Goal: Task Accomplishment & Management: Use online tool/utility

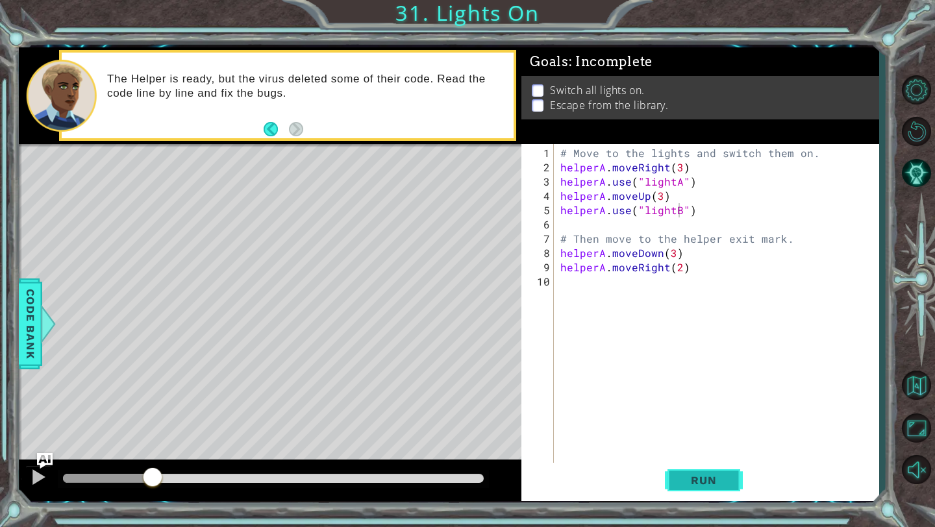
click at [715, 488] on button "Run" at bounding box center [704, 481] width 78 height 36
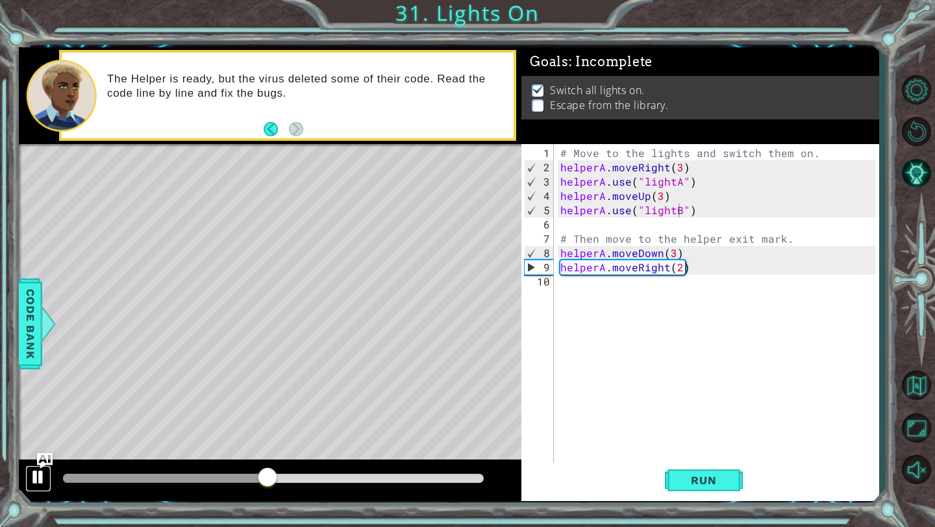
click at [36, 473] on div at bounding box center [38, 477] width 17 height 17
click at [674, 257] on div "# Move to the lights and switch them on. helperA . moveRight ( 3 ) helperA . us…" at bounding box center [720, 324] width 324 height 357
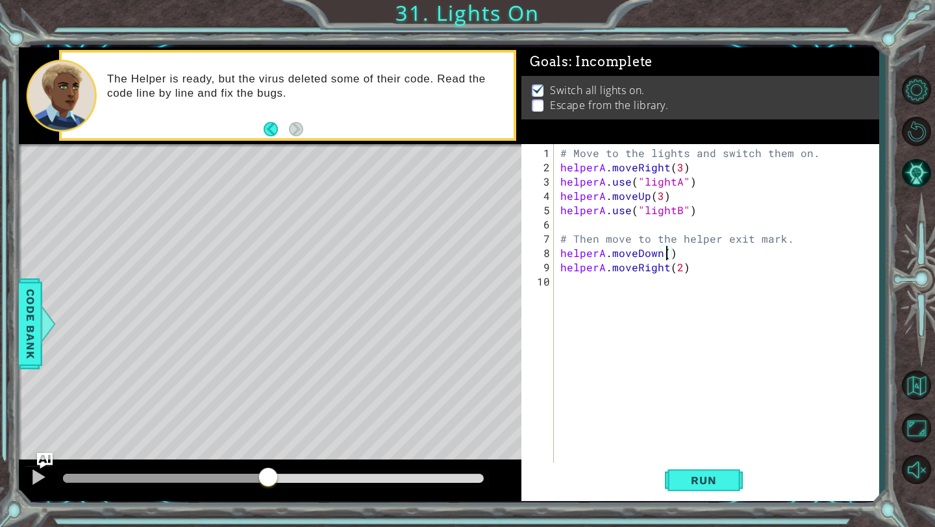
scroll to position [0, 6]
type textarea "helperA.moveDown(1)"
click at [703, 482] on span "Run" at bounding box center [703, 480] width 51 height 13
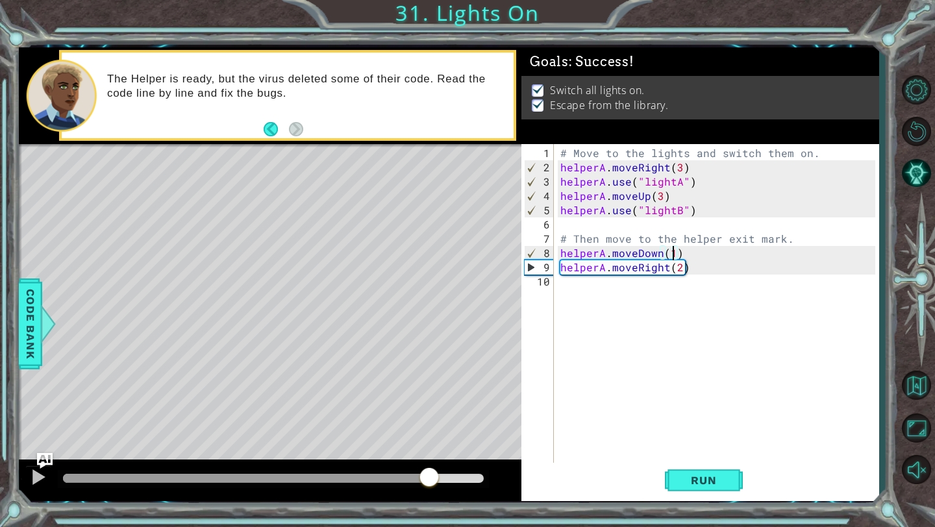
drag, startPoint x: 97, startPoint y: 479, endPoint x: 427, endPoint y: 459, distance: 331.1
click at [427, 460] on div at bounding box center [270, 481] width 503 height 42
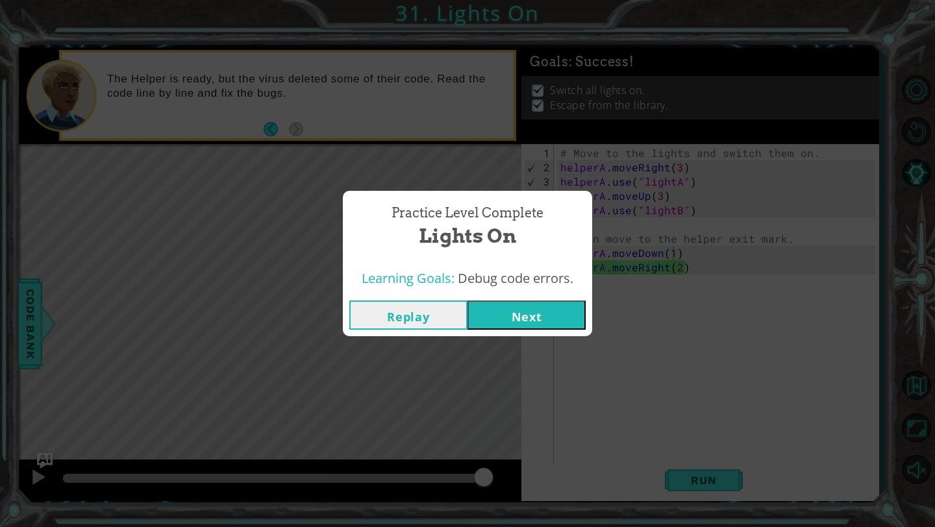
click at [529, 305] on button "Next" at bounding box center [527, 315] width 118 height 29
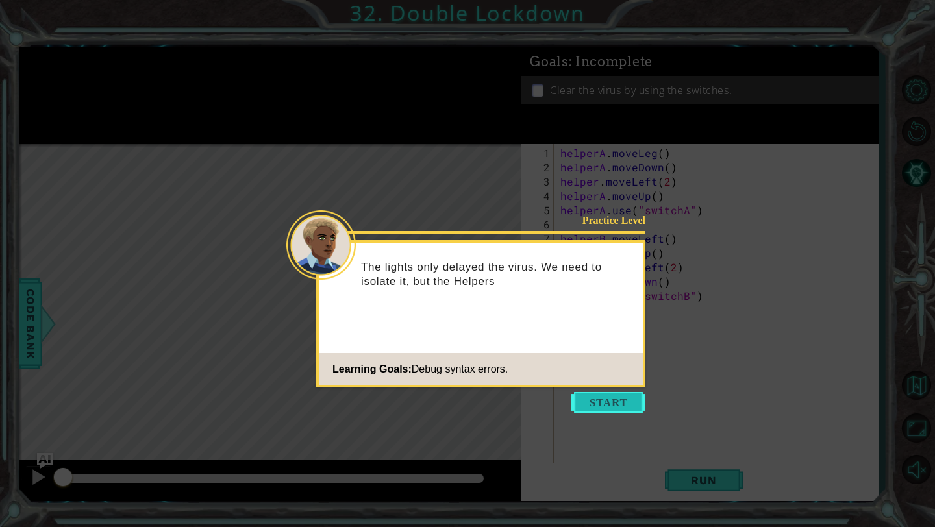
click at [612, 407] on button "Start" at bounding box center [608, 402] width 74 height 21
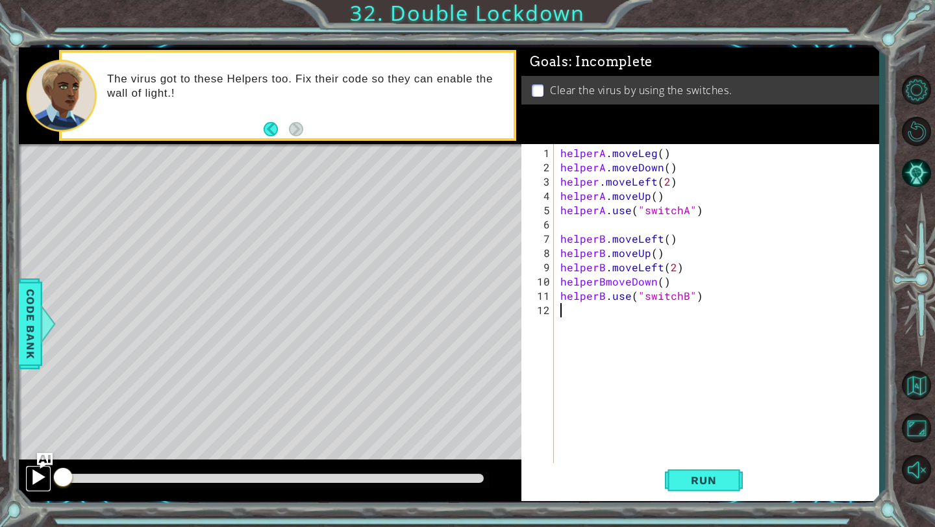
click at [42, 475] on div at bounding box center [38, 477] width 17 height 17
click at [42, 471] on div at bounding box center [38, 477] width 17 height 17
click at [715, 479] on span "Run" at bounding box center [703, 480] width 51 height 13
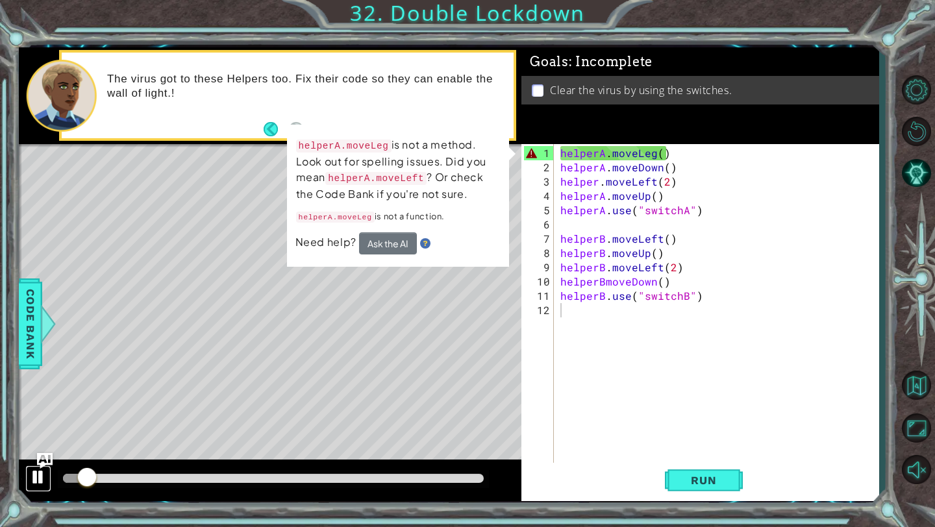
click at [40, 480] on div at bounding box center [38, 477] width 17 height 17
click at [649, 154] on div "helperA . moveLeg ( ) helperA . moveDown ( ) helper . moveLeft ( 2 ) helperA . …" at bounding box center [720, 324] width 324 height 357
click at [655, 156] on div "helperA . moveLeg ( ) helperA . moveDown ( ) helper . moveLeft ( 2 ) helperA . …" at bounding box center [720, 324] width 324 height 357
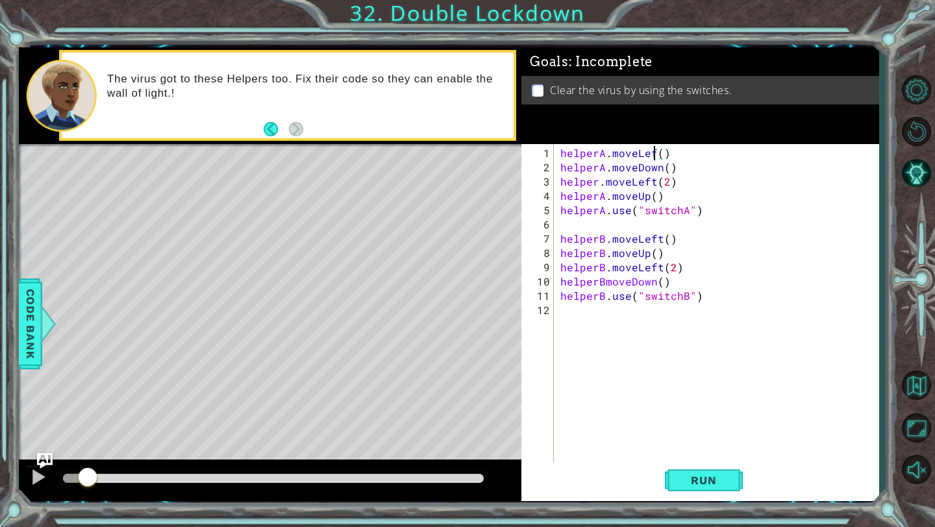
scroll to position [0, 6]
click at [658, 168] on div "helperA . moveLeft ( ) helperA . moveDown ( ) helper . moveLeft ( 2 ) helperA .…" at bounding box center [720, 324] width 324 height 357
click at [659, 171] on div "helperA . moveLeft ( ) helperA . moveDown ( ) helper . moveLeft ( 2 ) helperA .…" at bounding box center [720, 324] width 324 height 357
click at [645, 199] on div "helperA . moveLeft ( ) helperA . moveUp ( ) helper . moveLeft ( 2 ) helperA . m…" at bounding box center [720, 324] width 324 height 357
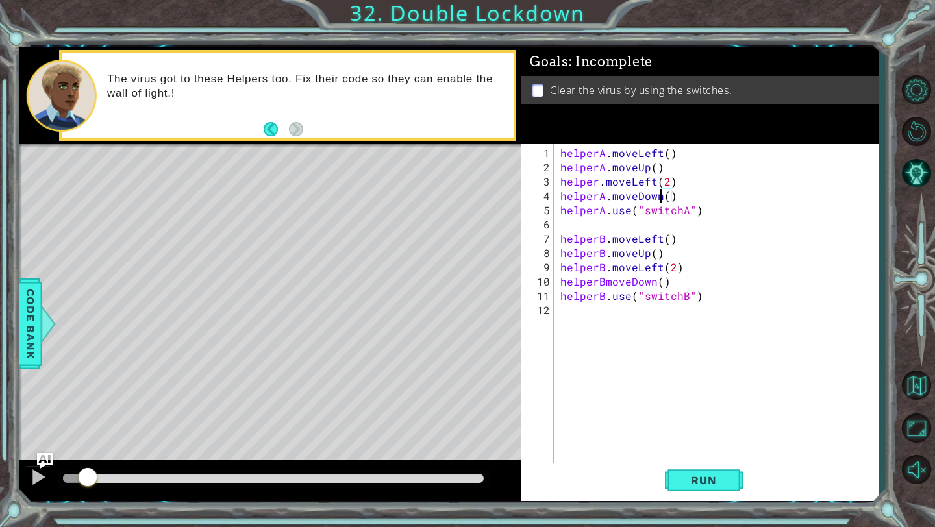
scroll to position [0, 6]
click at [686, 212] on div "helperA . moveLeft ( ) helperA . moveUp ( ) helper . moveLeft ( 2 ) helperA . m…" at bounding box center [720, 324] width 324 height 357
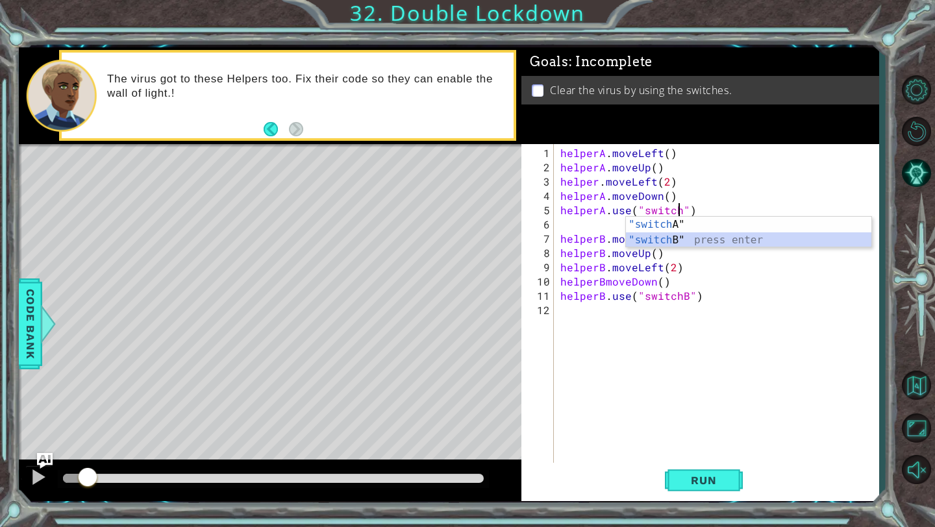
click at [666, 236] on div ""switch A" press enter "switch B" press enter" at bounding box center [748, 248] width 245 height 62
type textarea "helperA.use("switchB")"
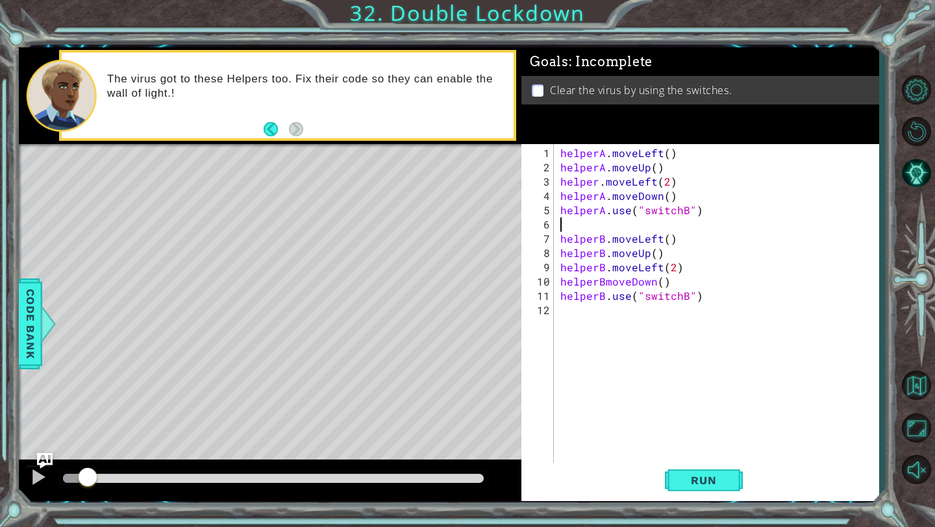
click at [570, 225] on div "helperA . moveLeft ( ) helperA . moveUp ( ) helper . moveLeft ( 2 ) helperA . m…" at bounding box center [720, 324] width 324 height 357
click at [660, 227] on div "helperA . moveLeft ( ) helperA . moveUp ( ) helper . moveLeft ( 2 ) helperA . m…" at bounding box center [720, 317] width 324 height 343
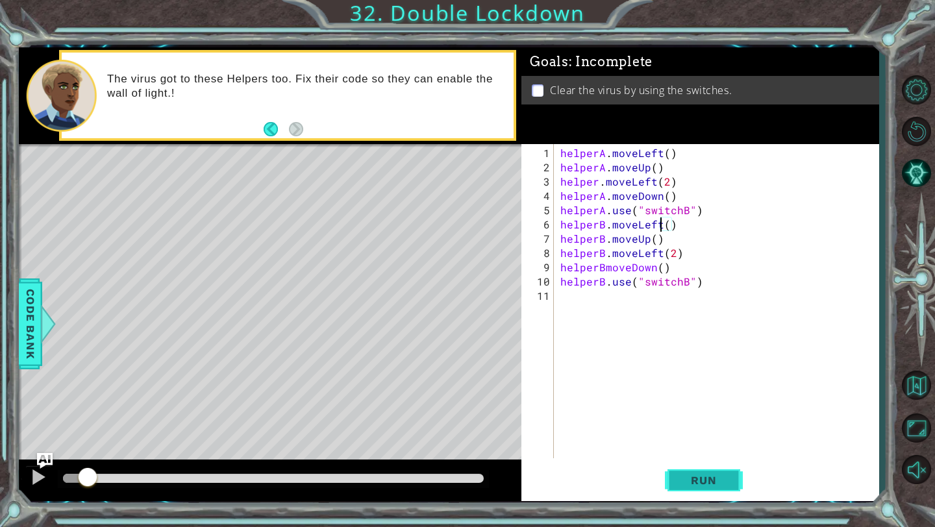
type textarea "helperB.moveLeft()"
click at [730, 475] on button "Run" at bounding box center [704, 481] width 78 height 36
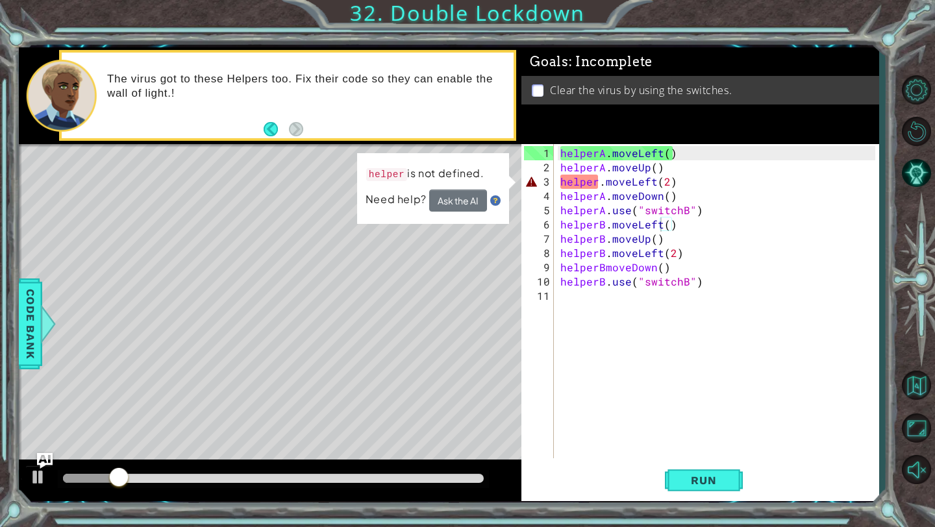
click at [745, 486] on div "Run" at bounding box center [703, 481] width 357 height 36
click at [711, 479] on span "Run" at bounding box center [703, 480] width 51 height 13
click at [697, 486] on span "Run" at bounding box center [703, 480] width 51 height 13
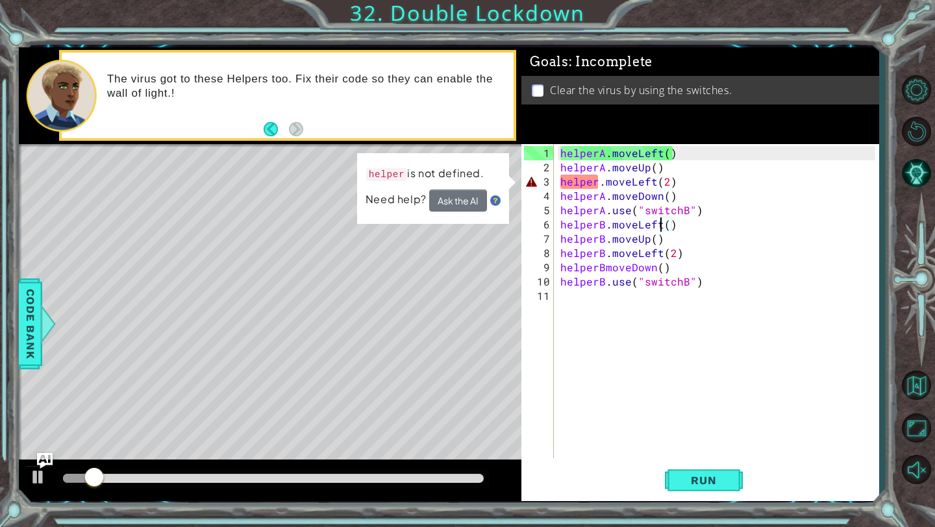
click at [571, 397] on div "helperA . moveLeft ( ) helperA . moveUp ( ) helper . moveLeft ( 2 ) helperA . m…" at bounding box center [720, 317] width 324 height 343
click at [610, 153] on div "helperA . moveLeft ( ) helperA . moveUp ( ) helper . moveLeft ( 2 ) helperA . m…" at bounding box center [720, 317] width 324 height 343
click at [653, 191] on div "helperA . moveLeft ( ) helperA . moveUp ( ) helper . moveLeft ( 2 ) helperA . m…" at bounding box center [720, 317] width 324 height 343
click at [509, 180] on div "helper is not defined. Need help? Ask the AI" at bounding box center [433, 188] width 152 height 71
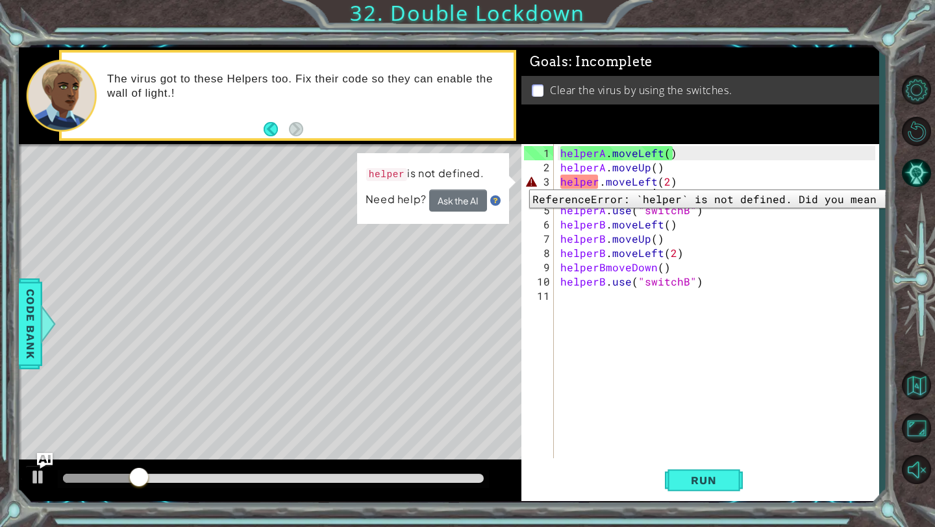
click at [526, 180] on div "3" at bounding box center [539, 182] width 30 height 14
click at [527, 180] on div "3" at bounding box center [539, 182] width 30 height 14
type textarea "helperB.use("switchB")"
click at [527, 180] on div "3" at bounding box center [539, 182] width 30 height 14
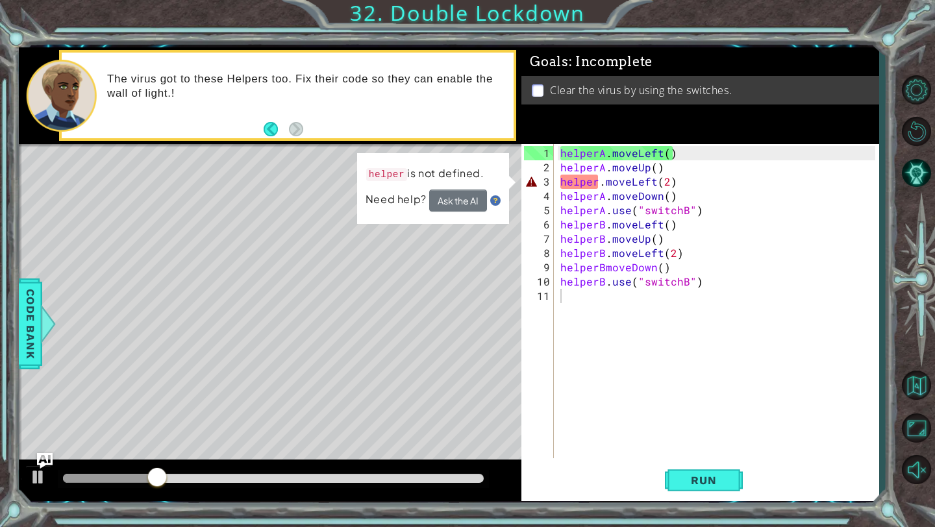
click at [494, 201] on img at bounding box center [495, 201] width 10 height 10
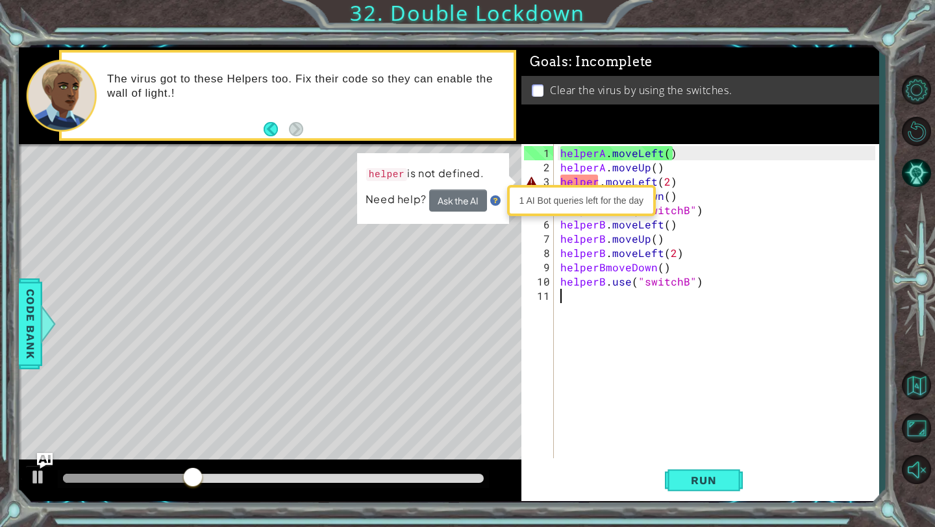
click at [388, 171] on code "helper" at bounding box center [387, 174] width 42 height 13
click at [442, 198] on button "Ask the AI" at bounding box center [458, 201] width 58 height 22
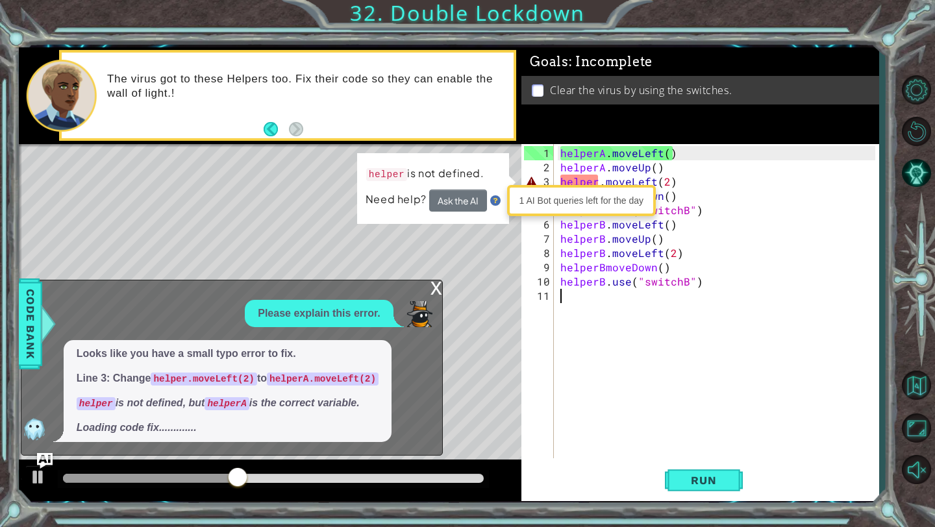
click at [437, 284] on div "1 ההההההההההההההההההההההההההההההההההההההההההההההההההההההההההההההההההההההההההההה…" at bounding box center [449, 274] width 860 height 454
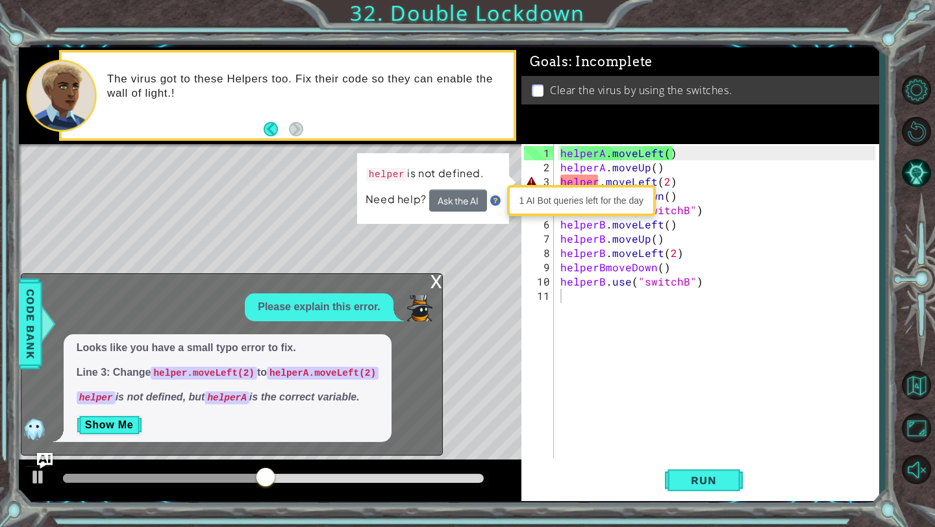
click at [434, 286] on div "x" at bounding box center [436, 280] width 12 height 13
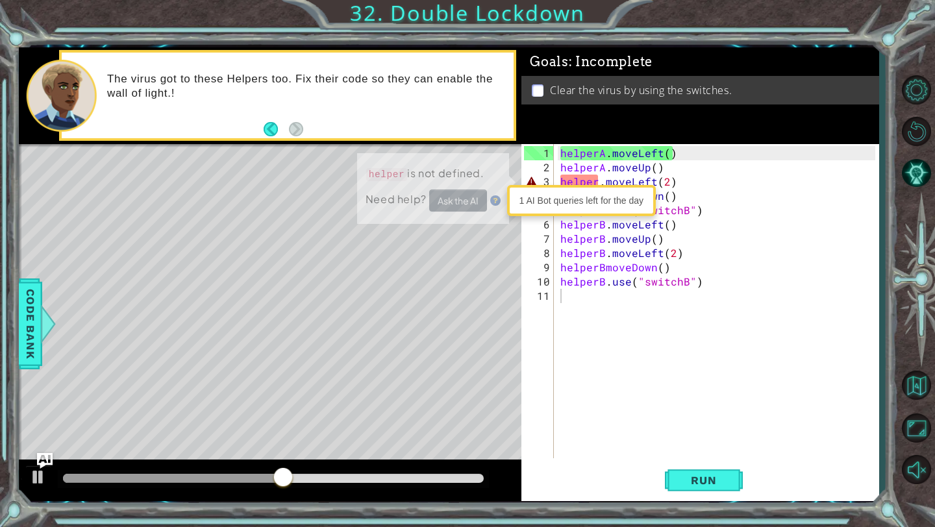
click at [715, 194] on div "helperA . moveLeft ( ) helperA . moveUp ( ) helper . moveLeft ( 2 ) helperA . m…" at bounding box center [720, 317] width 324 height 343
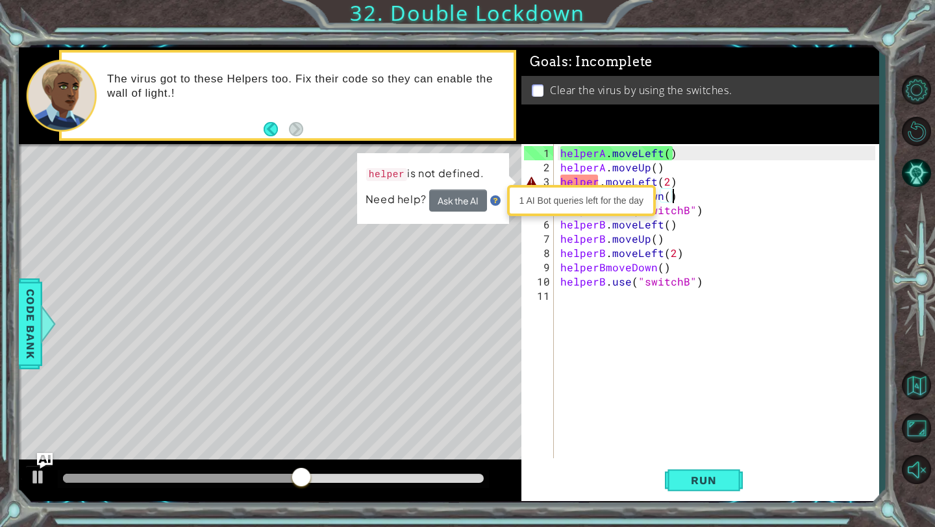
click at [715, 194] on div "helperA . moveLeft ( ) helperA . moveUp ( ) helper . moveLeft ( 2 ) helperA . m…" at bounding box center [720, 317] width 324 height 343
drag, startPoint x: 918, startPoint y: 173, endPoint x: 657, endPoint y: 406, distance: 350.0
click at [658, 405] on div "1 2 3 4 5 6 7 8 9 10 11 12 helperA . moveLeft ( ) helperA . moveUp ( ) helperA …" at bounding box center [467, 263] width 935 height 527
click at [677, 179] on div "helperA . moveLeft ( ) helperA . moveUp ( ) helper . moveLeft ( 2 ) helperA . m…" at bounding box center [720, 317] width 324 height 343
click at [693, 155] on div "helperA . moveLeft ( ) helperA . moveUp ( ) helper . moveLeft ( 2 ) helperA . m…" at bounding box center [720, 317] width 324 height 343
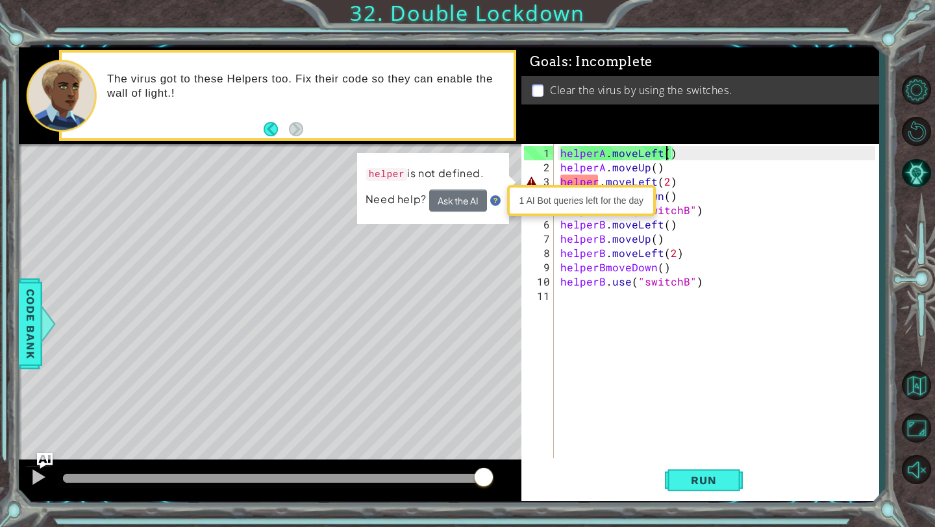
click at [664, 157] on div "helperA . moveLeft ( ) helperA . moveUp ( ) helper . moveLeft ( 2 ) helperA . m…" at bounding box center [720, 317] width 324 height 343
click at [606, 154] on div "helperA . moveLeft ( ) helperA . moveUp ( ) helper . moveLeft ( 2 ) helperA . m…" at bounding box center [720, 317] width 324 height 343
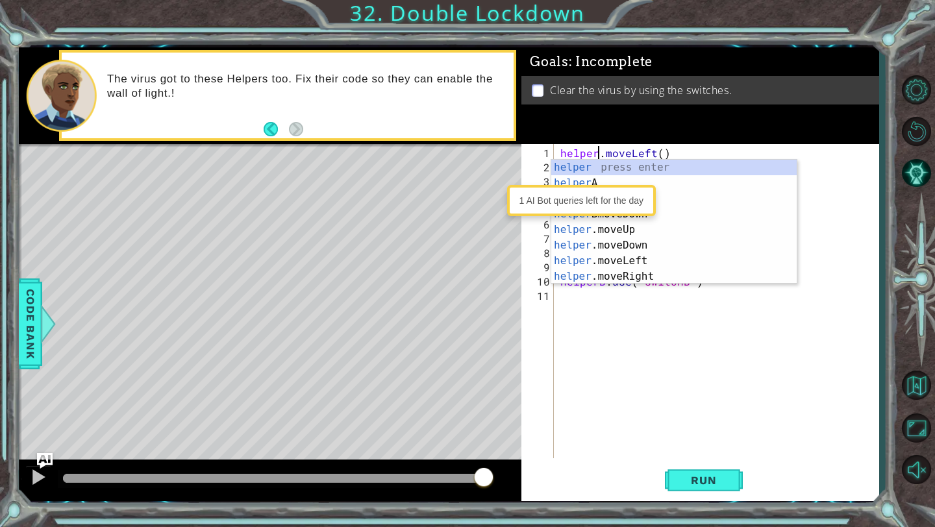
type textarea "helperB.moveLeft()"
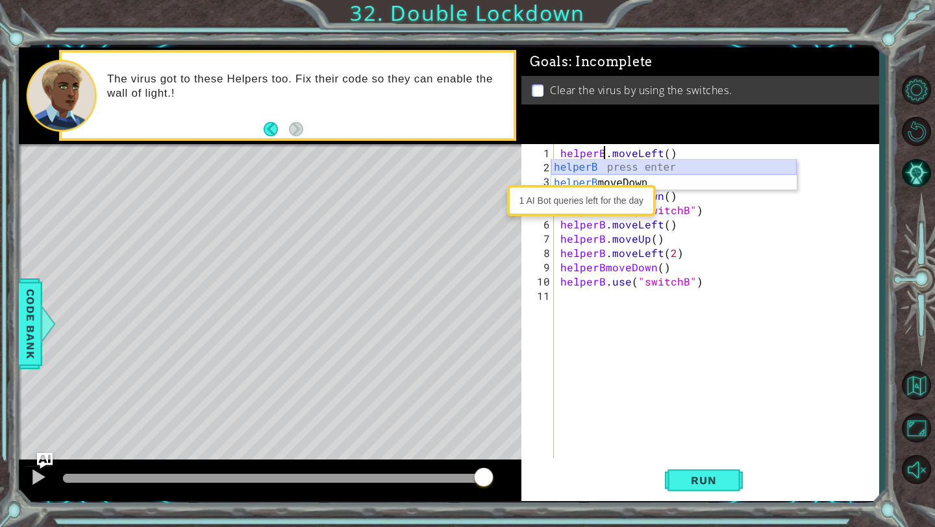
scroll to position [0, 3]
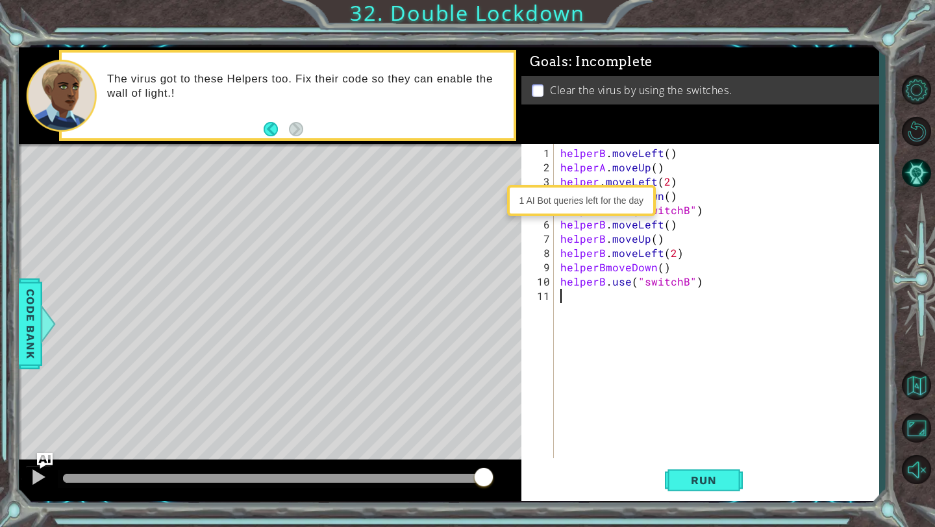
click at [682, 409] on div "helperB . moveLeft ( ) helperA . moveUp ( ) helper . moveLeft ( 2 ) helperA . m…" at bounding box center [720, 317] width 324 height 343
click at [604, 169] on div "helperB . moveLeft ( ) helperA . moveUp ( ) helper . moveLeft ( 2 ) helperA . m…" at bounding box center [720, 317] width 324 height 343
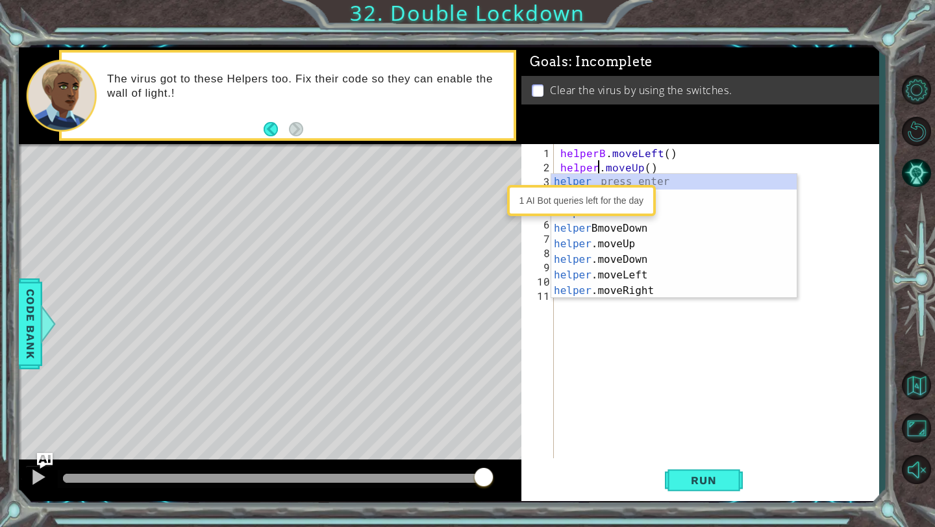
type textarea "helperB.moveUp()"
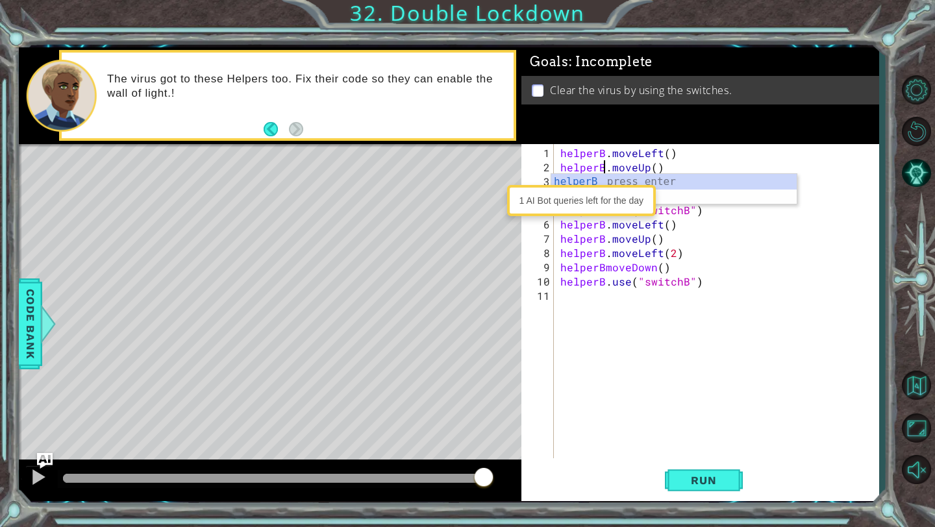
scroll to position [0, 3]
click at [608, 384] on div "helperB . moveLeft ( ) helperB . moveUp ( ) helper . moveLeft ( 2 ) helperA . m…" at bounding box center [720, 317] width 324 height 343
click at [599, 181] on div "helperB . moveLeft ( ) helperB . moveUp ( ) helper . moveLeft ( 2 ) helperA . m…" at bounding box center [720, 317] width 324 height 343
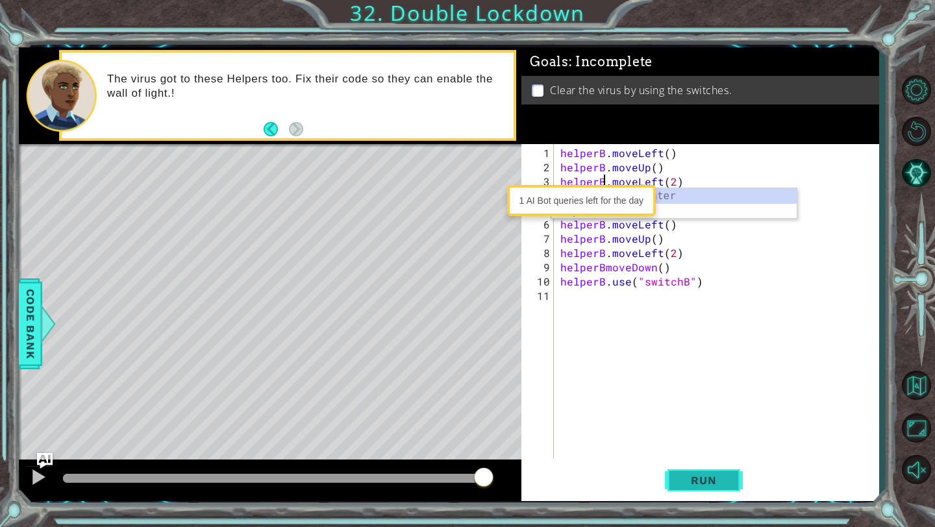
type textarea "helperB.moveLeft(2)"
click at [707, 475] on span "Run" at bounding box center [703, 480] width 51 height 13
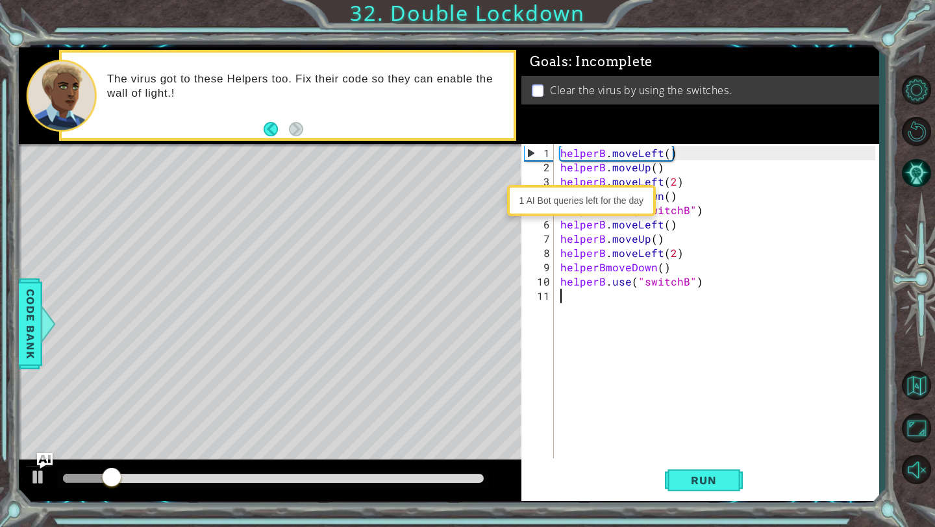
click at [629, 389] on div "helperB . moveLeft ( ) helperB . moveUp ( ) helperB . moveLeft ( 2 ) helperA . …" at bounding box center [720, 317] width 324 height 343
click at [629, 388] on div "helperB . moveLeft ( ) helperB . moveUp ( ) helperB . moveLeft ( 2 ) helperA . …" at bounding box center [720, 317] width 324 height 343
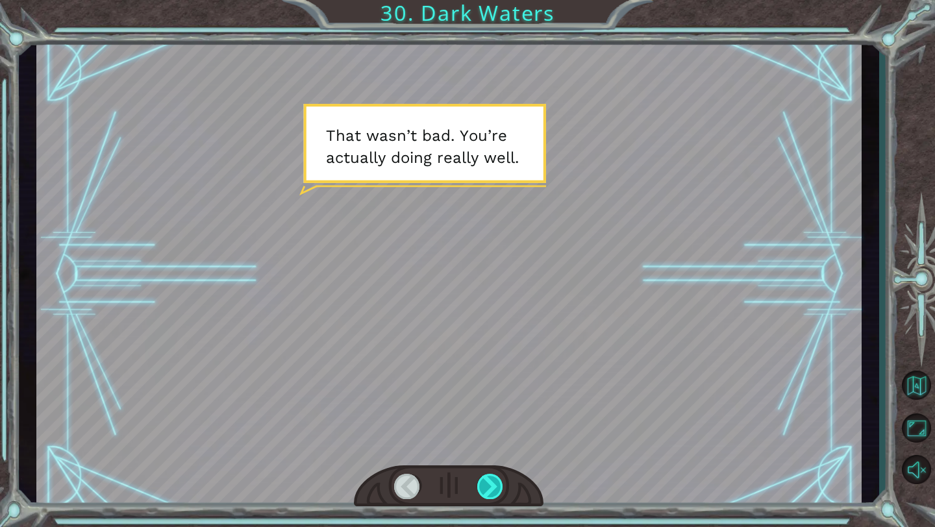
click at [499, 488] on div at bounding box center [490, 486] width 27 height 25
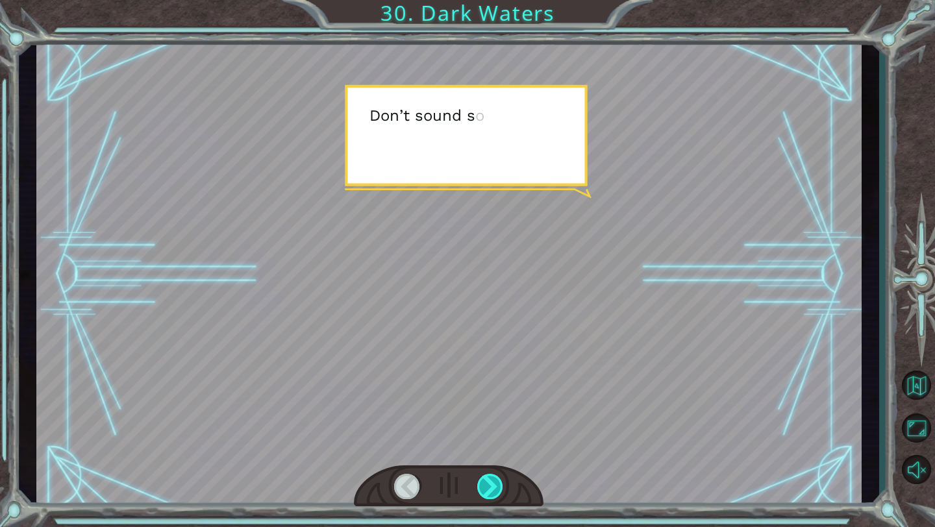
click at [499, 488] on div at bounding box center [490, 486] width 27 height 25
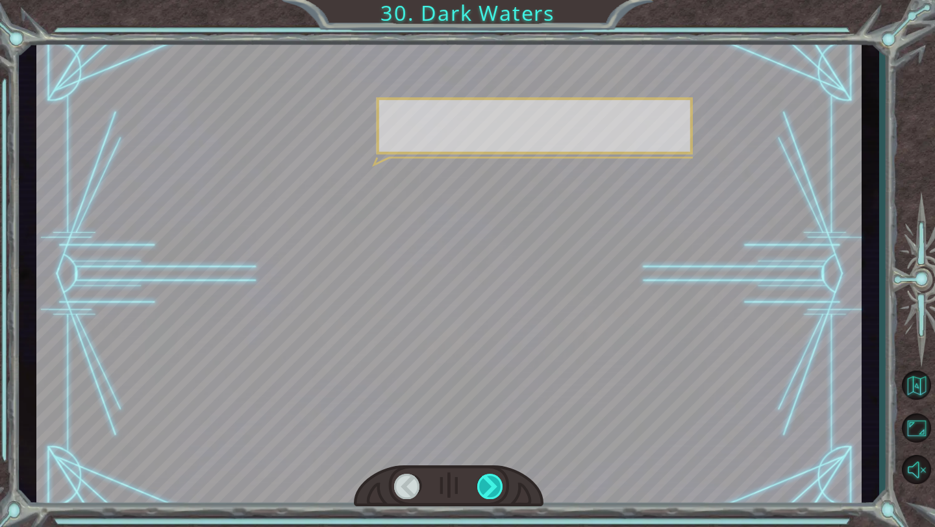
click at [499, 488] on div at bounding box center [490, 486] width 27 height 25
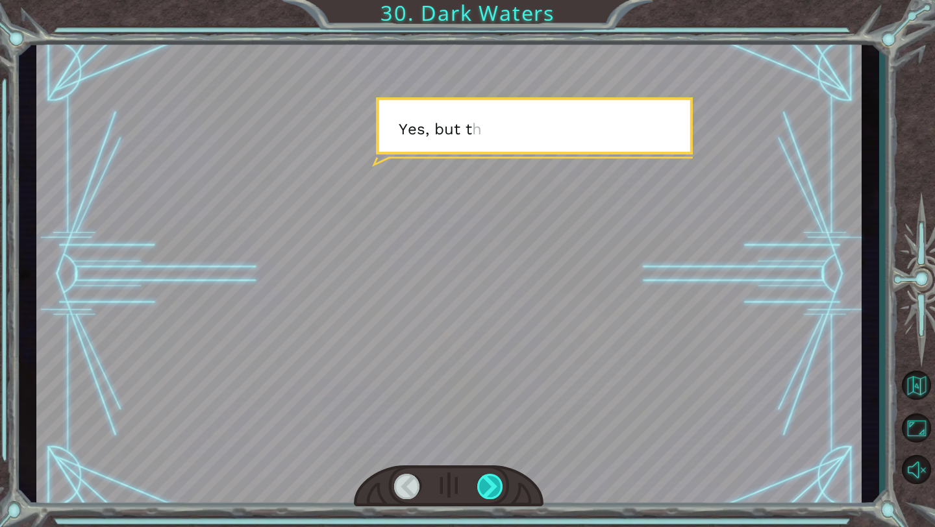
click at [499, 488] on div at bounding box center [490, 486] width 27 height 25
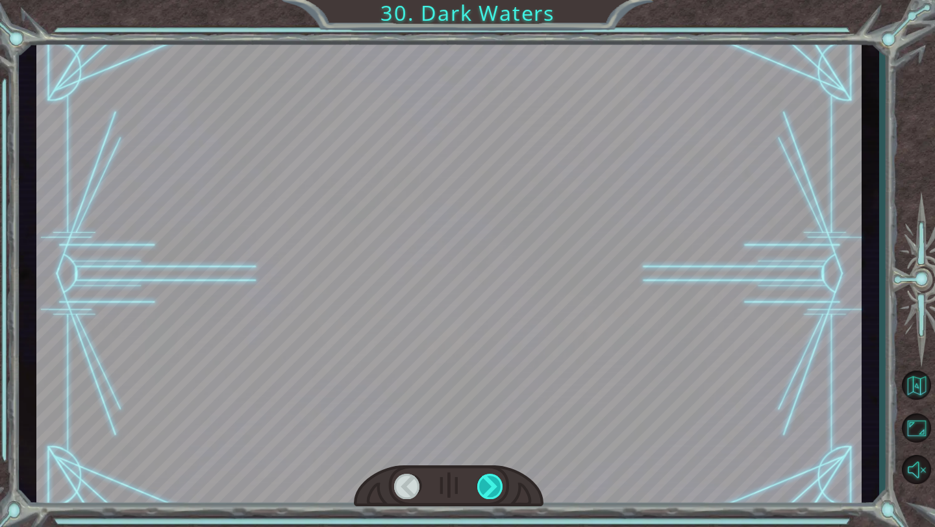
click at [499, 488] on div at bounding box center [490, 486] width 27 height 25
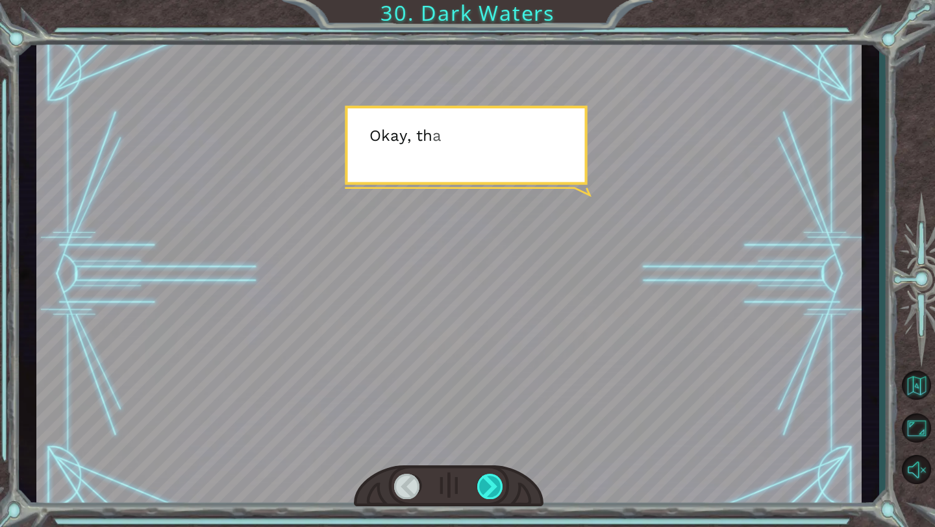
click at [499, 488] on div at bounding box center [490, 486] width 27 height 25
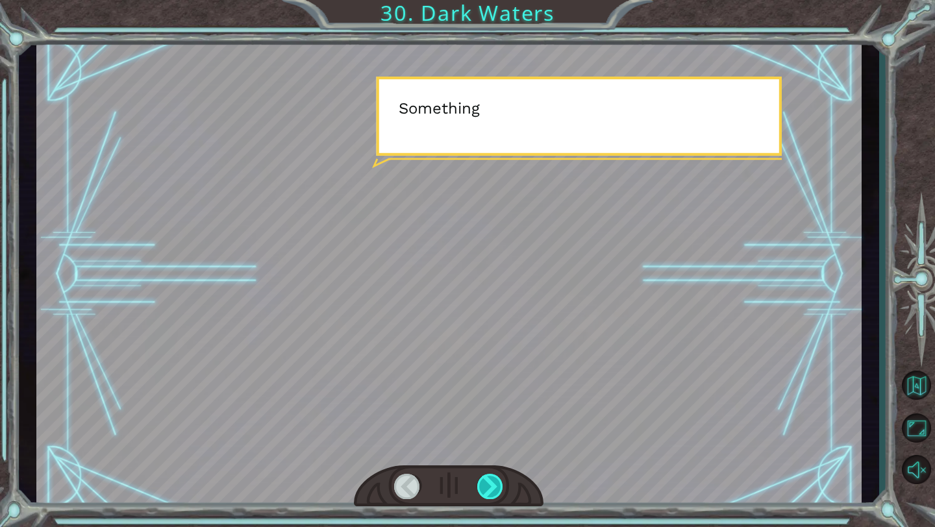
click at [499, 488] on div at bounding box center [490, 486] width 27 height 25
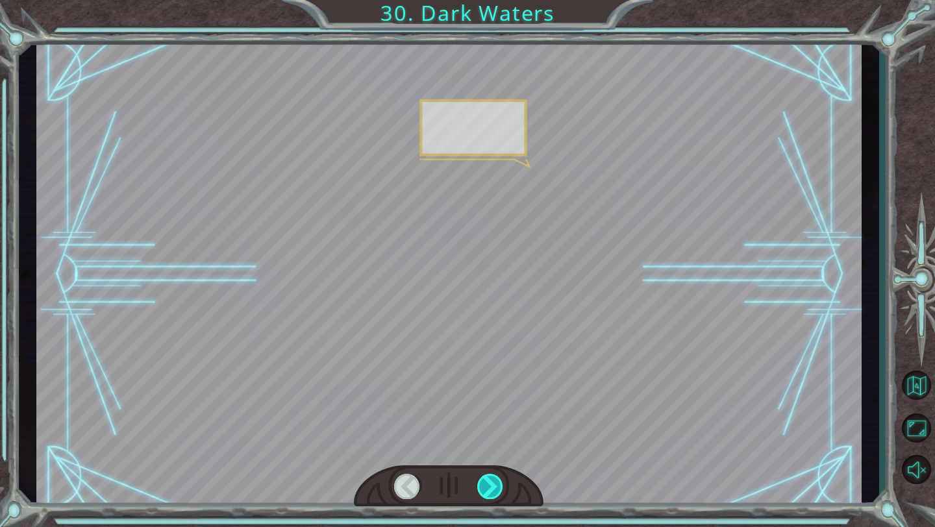
click at [499, 488] on div at bounding box center [490, 486] width 27 height 25
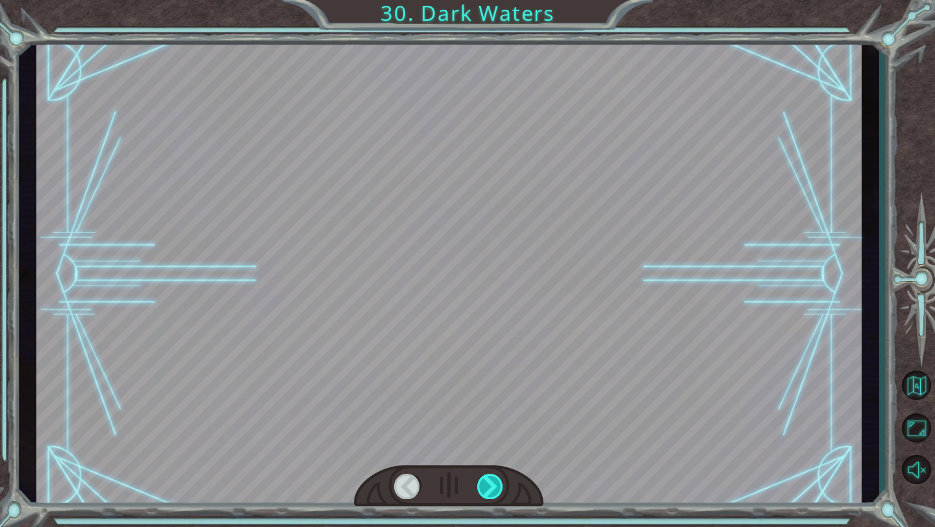
click at [499, 488] on div at bounding box center [490, 486] width 27 height 25
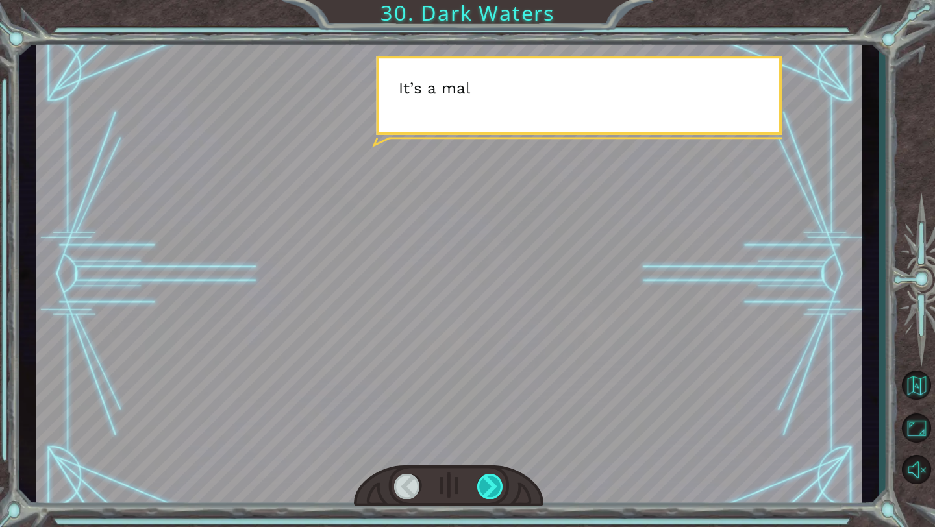
click at [499, 488] on div at bounding box center [490, 486] width 27 height 25
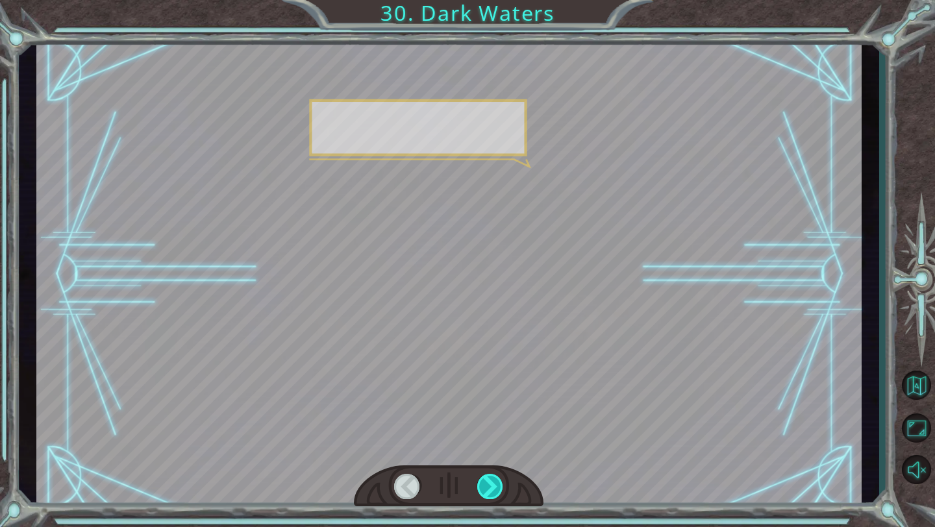
click at [499, 488] on div at bounding box center [490, 486] width 27 height 25
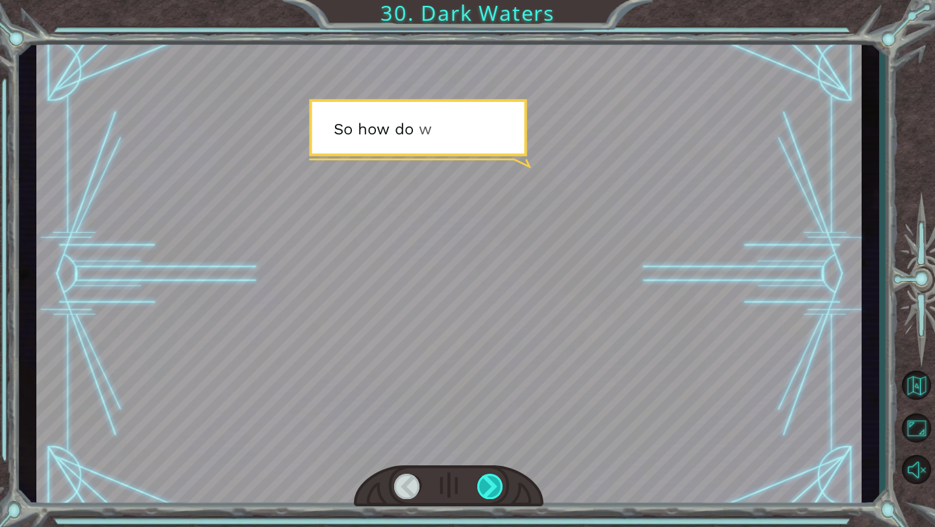
click at [499, 488] on div at bounding box center [490, 486] width 27 height 25
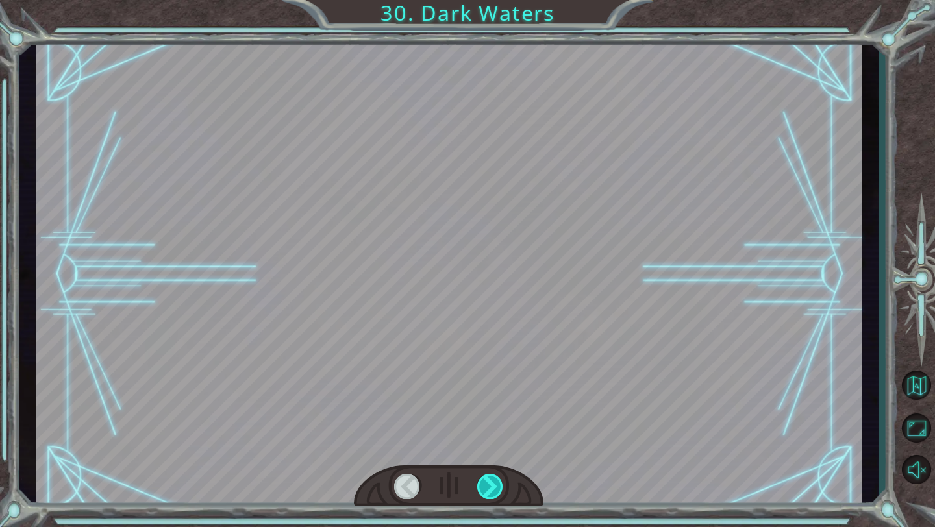
click at [499, 488] on div at bounding box center [490, 486] width 27 height 25
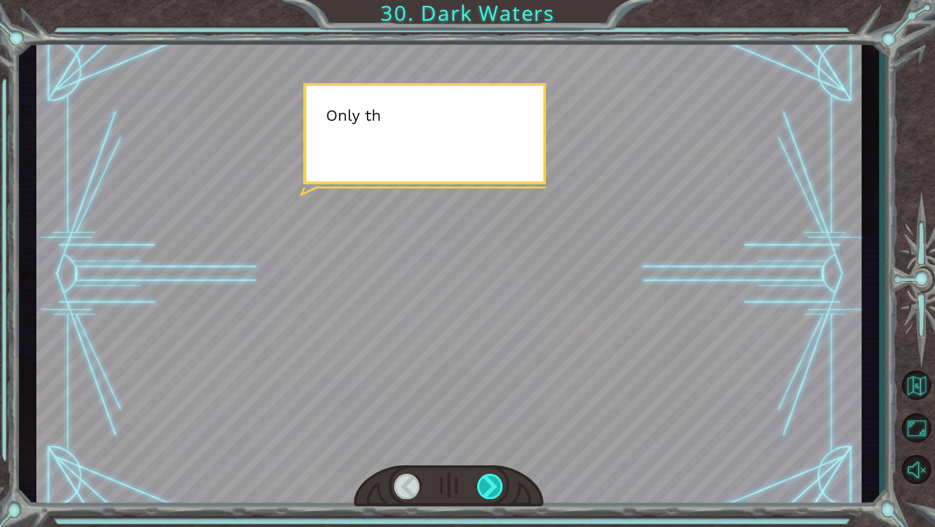
click at [499, 488] on div at bounding box center [490, 486] width 27 height 25
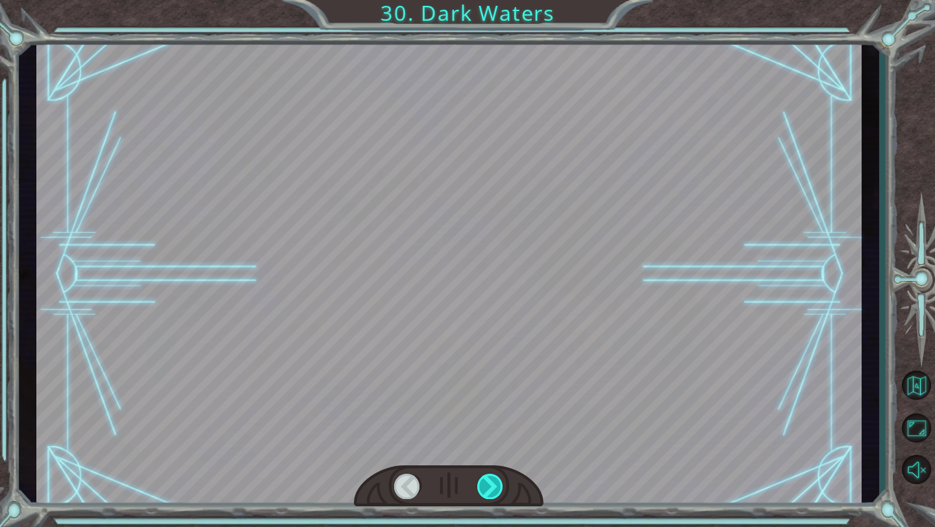
click at [499, 488] on div at bounding box center [490, 486] width 27 height 25
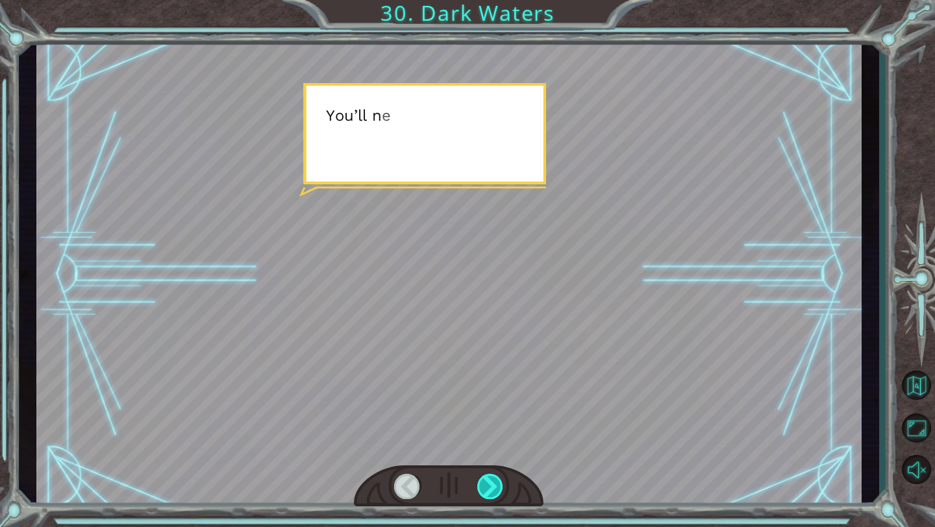
click at [499, 488] on div at bounding box center [490, 486] width 27 height 25
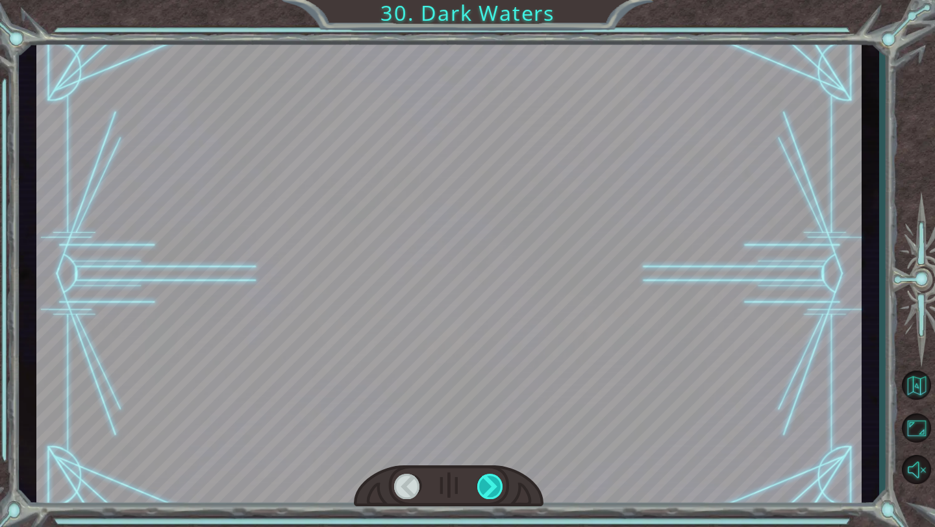
click at [499, 488] on div at bounding box center [490, 486] width 27 height 25
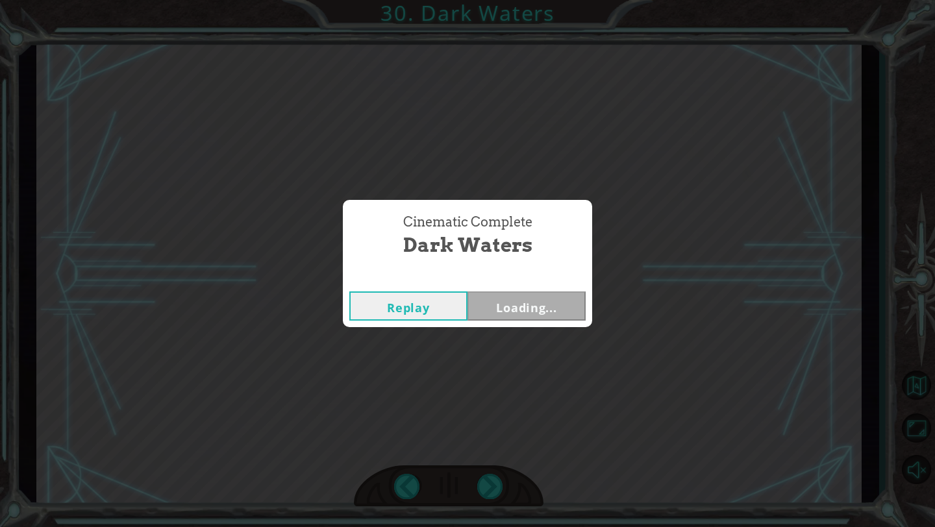
click at [923, 380] on div "Cinematic Complete Dark Waters Replay Loading..." at bounding box center [467, 263] width 935 height 527
click at [540, 308] on button "Next" at bounding box center [527, 306] width 118 height 29
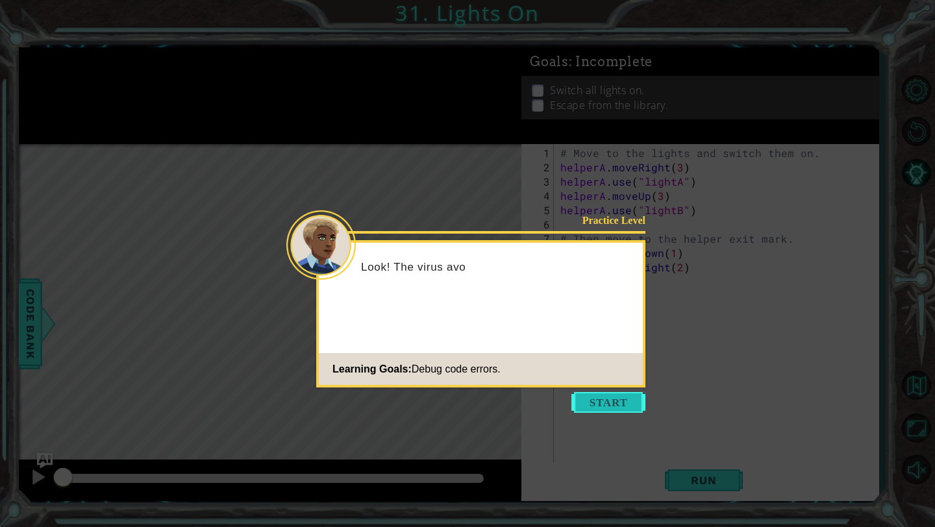
click at [623, 399] on button "Start" at bounding box center [608, 402] width 74 height 21
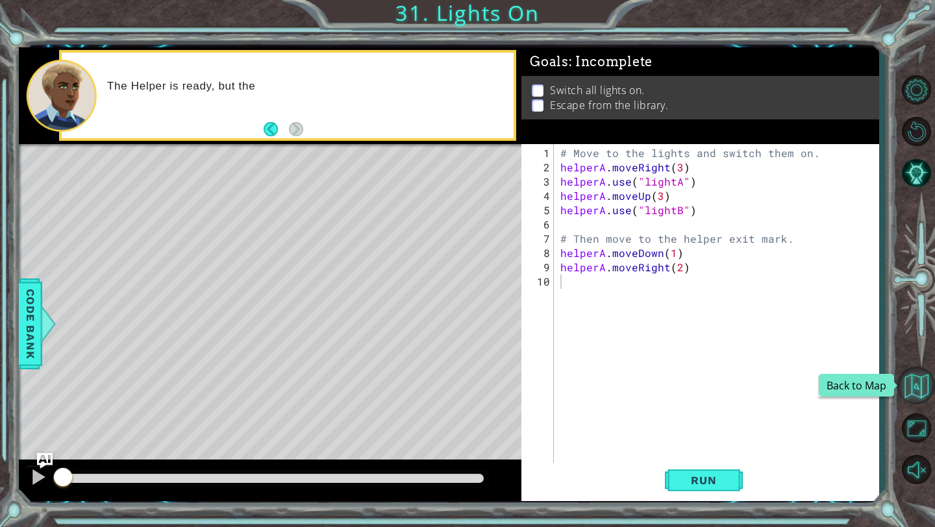
click at [914, 381] on button "Back to Map" at bounding box center [916, 386] width 38 height 38
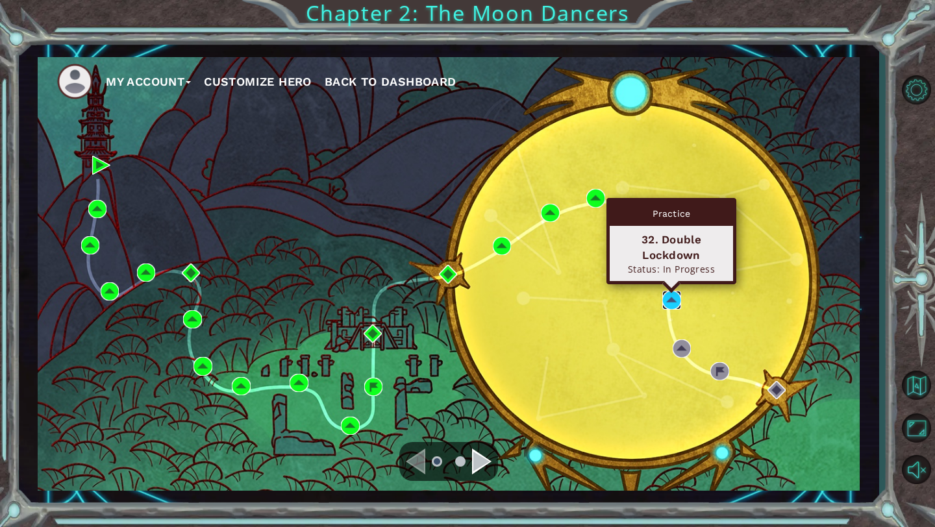
click at [671, 304] on img at bounding box center [671, 300] width 18 height 18
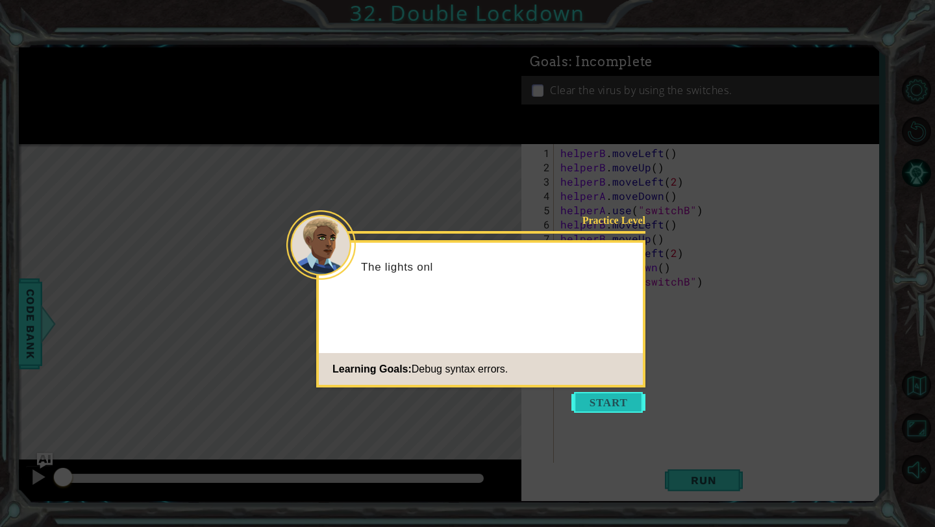
click at [605, 400] on button "Start" at bounding box center [608, 402] width 74 height 21
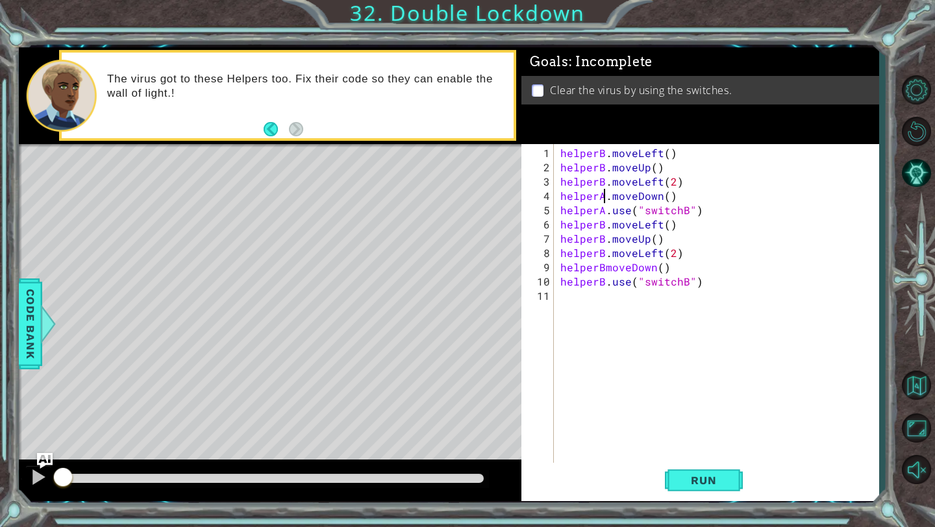
click at [604, 198] on div "helperB . moveLeft ( ) helperB . moveUp ( ) helperB . moveLeft ( 2 ) helperA . …" at bounding box center [720, 324] width 324 height 357
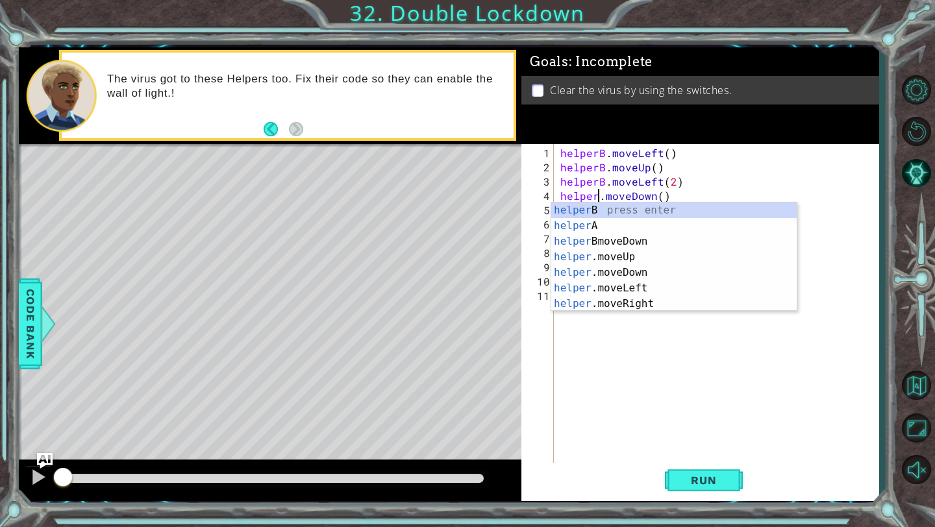
type textarea "helperB.moveDown()"
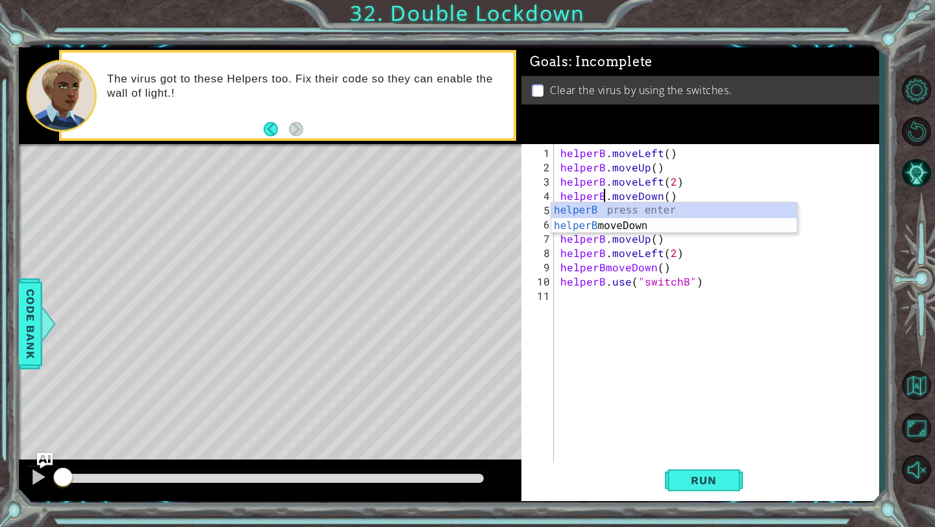
click at [636, 380] on div "helperB . moveLeft ( ) helperB . moveUp ( ) helperB . moveLeft ( 2 ) helperB . …" at bounding box center [720, 324] width 324 height 357
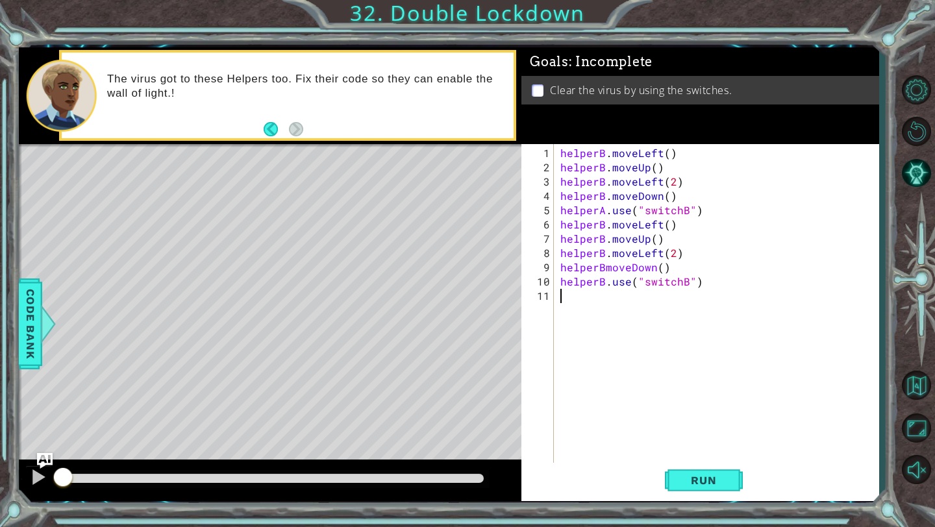
click at [604, 210] on div "helperB . moveLeft ( ) helperB . moveUp ( ) helperB . moveLeft ( 2 ) helperB . …" at bounding box center [720, 324] width 324 height 357
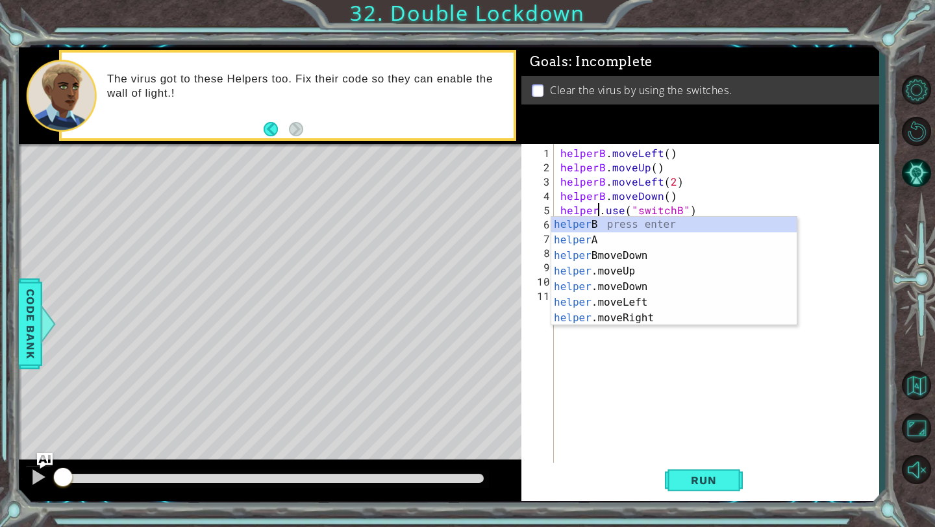
type textarea "helperB.use("switchB")"
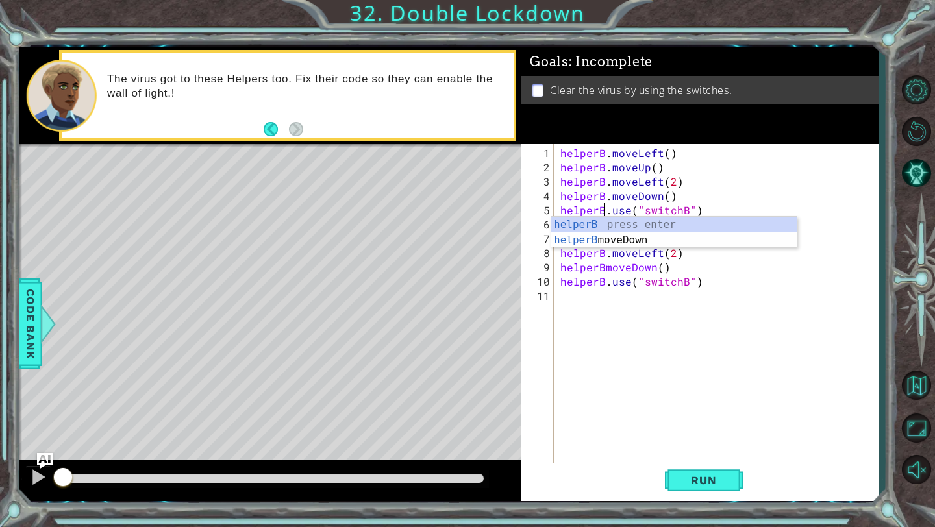
click at [683, 332] on div "helperB . moveLeft ( ) helperB . moveUp ( ) helperB . moveLeft ( 2 ) helperB . …" at bounding box center [720, 324] width 324 height 357
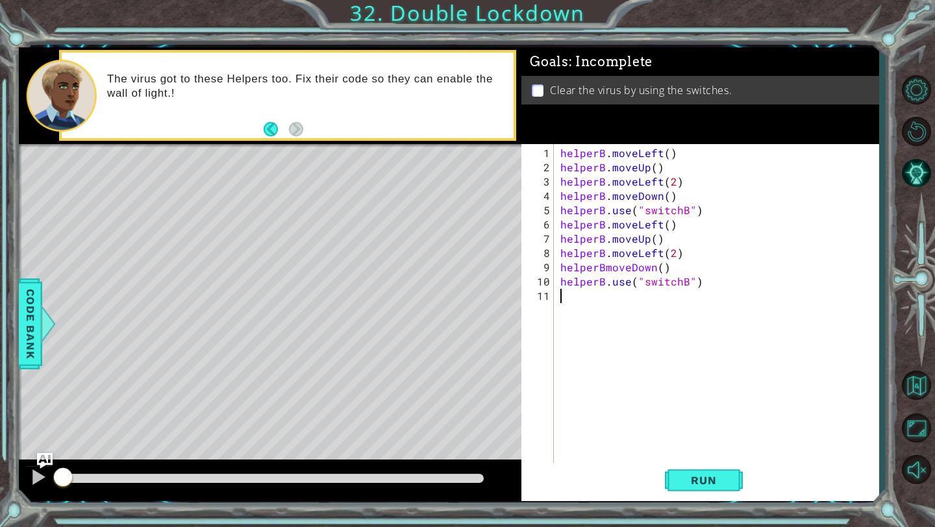
scroll to position [0, 0]
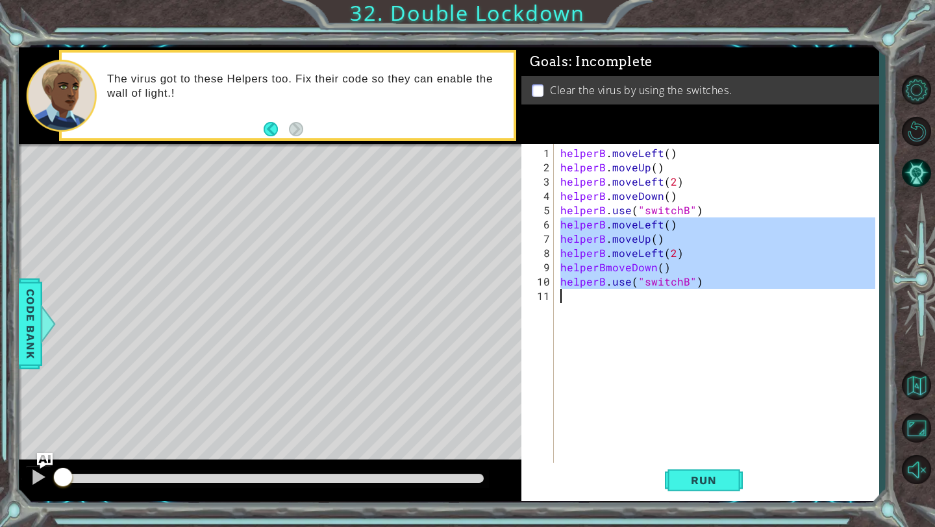
drag, startPoint x: 562, startPoint y: 226, endPoint x: 713, endPoint y: 297, distance: 167.3
click at [713, 297] on div "helperB . moveLeft ( ) helperB . moveUp ( ) helperB . moveLeft ( 2 ) helperB . …" at bounding box center [720, 324] width 324 height 357
type textarea "helperB.use("switchB")"
click at [712, 297] on div "helperB . moveLeft ( ) helperB . moveUp ( ) helperB . moveLeft ( 2 ) helperB . …" at bounding box center [720, 324] width 324 height 357
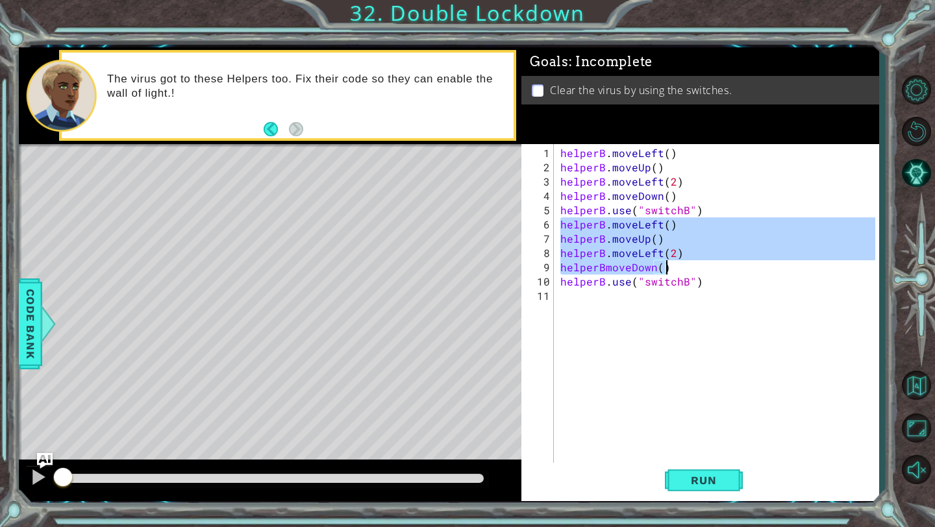
drag, startPoint x: 560, startPoint y: 224, endPoint x: 686, endPoint y: 267, distance: 133.1
click at [686, 267] on div "helperB . moveLeft ( ) helperB . moveUp ( ) helperB . moveLeft ( 2 ) helperB . …" at bounding box center [720, 324] width 324 height 357
type textarea "helperB.moveLeft(2) helperBmoveDown()"
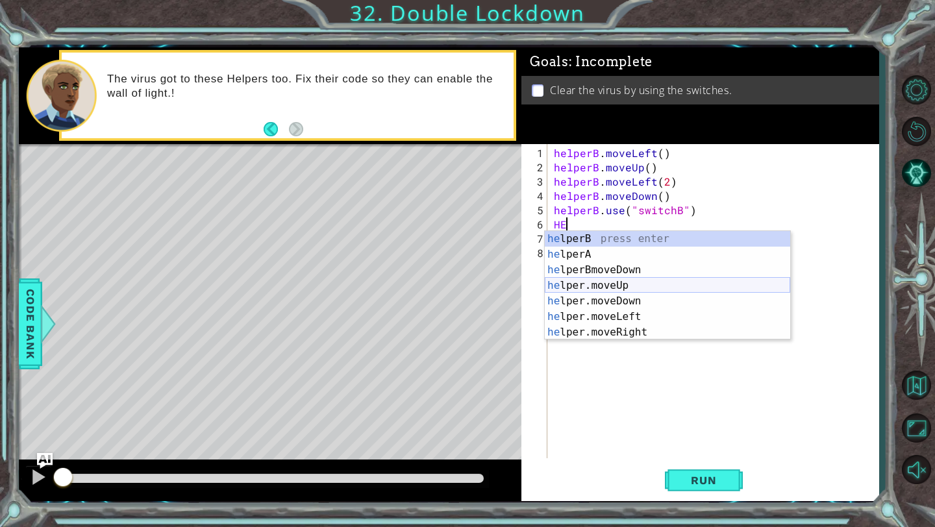
type textarea "H"
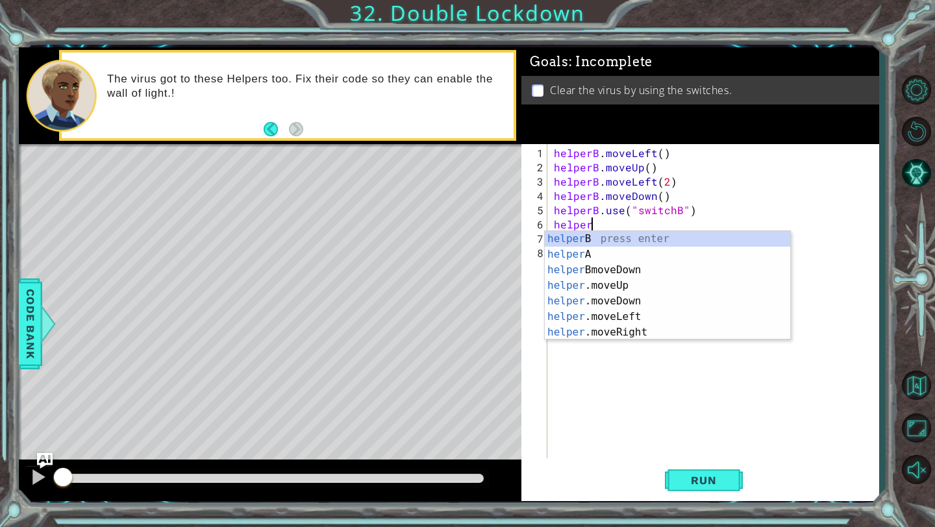
scroll to position [0, 1]
click at [592, 258] on div "helper B press enter helper A press enter helper BmoveDown press enter helper .…" at bounding box center [667, 301] width 245 height 140
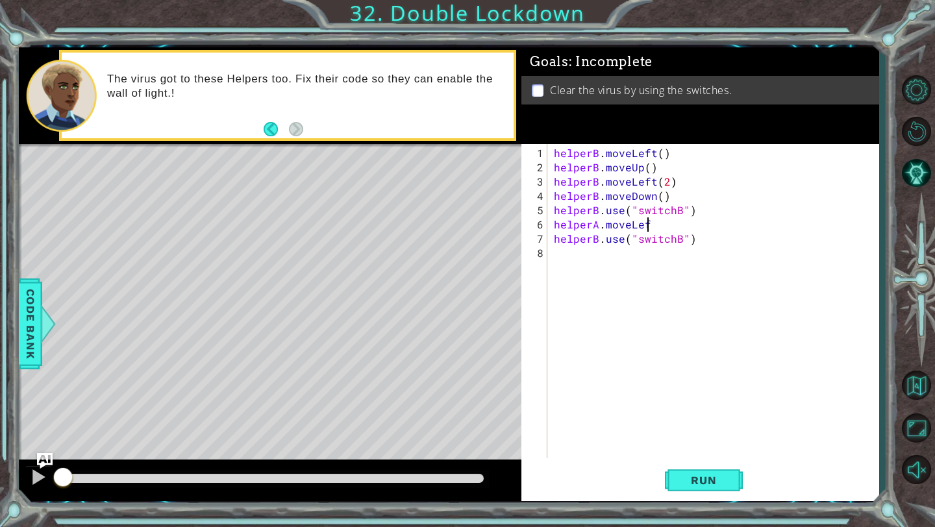
scroll to position [0, 5]
type textarea "helperA.moveLeft()"
drag, startPoint x: 671, startPoint y: 228, endPoint x: 542, endPoint y: 220, distance: 129.4
click at [542, 220] on div "1 2 3 4 5 6 7 8 9 helperB . moveLeft ( ) helperB . moveUp ( ) helperB . moveLef…" at bounding box center [698, 301] width 354 height 314
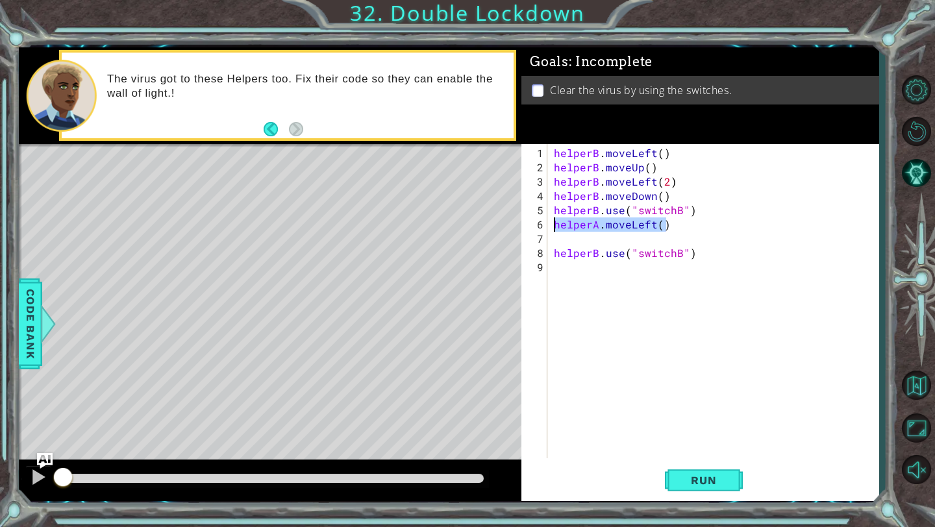
click at [566, 247] on div "helperB . moveLeft ( ) helperB . moveUp ( ) helperB . moveLeft ( 2 ) helperB . …" at bounding box center [716, 317] width 331 height 343
type textarea "helperB.use("switchB")"
click at [555, 242] on div "helperB . moveLeft ( ) helperB . moveUp ( ) helperB . moveLeft ( 2 ) helperB . …" at bounding box center [716, 317] width 331 height 343
paste textarea "helperA.moveLeft()"
click at [653, 242] on div "helperB . moveLeft ( ) helperB . moveUp ( ) helperB . moveLeft ( 2 ) helperB . …" at bounding box center [716, 317] width 331 height 343
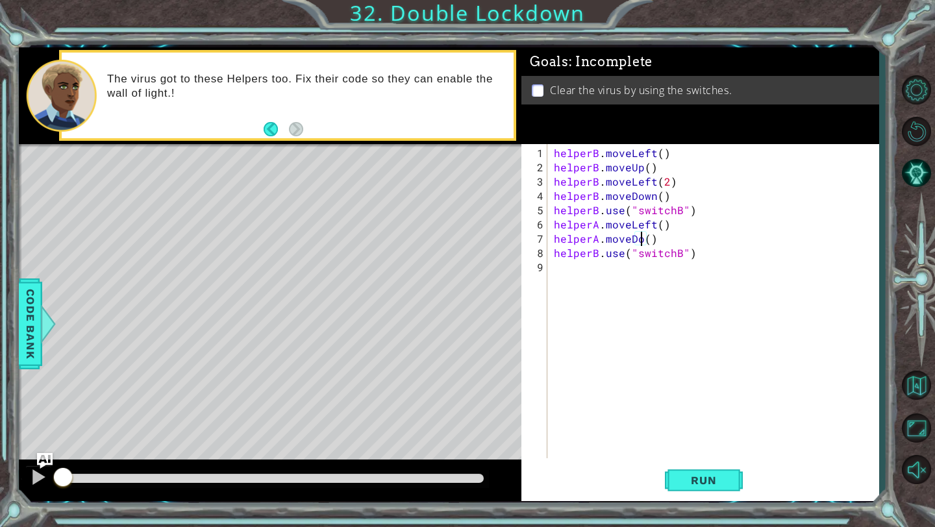
scroll to position [0, 5]
type textarea "helperA.moveDown()"
click at [680, 242] on div "helperB . moveLeft ( ) helperB . moveUp ( ) helperB . moveLeft ( 2 ) helperB . …" at bounding box center [716, 317] width 331 height 343
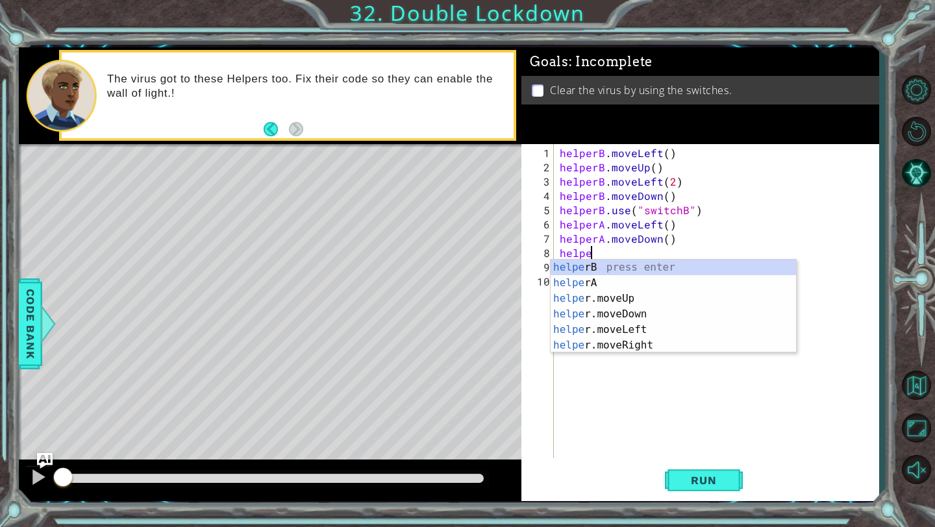
scroll to position [0, 1]
click at [636, 278] on div "helper B press enter helper A press enter helper .moveUp press enter helper .mo…" at bounding box center [673, 322] width 245 height 125
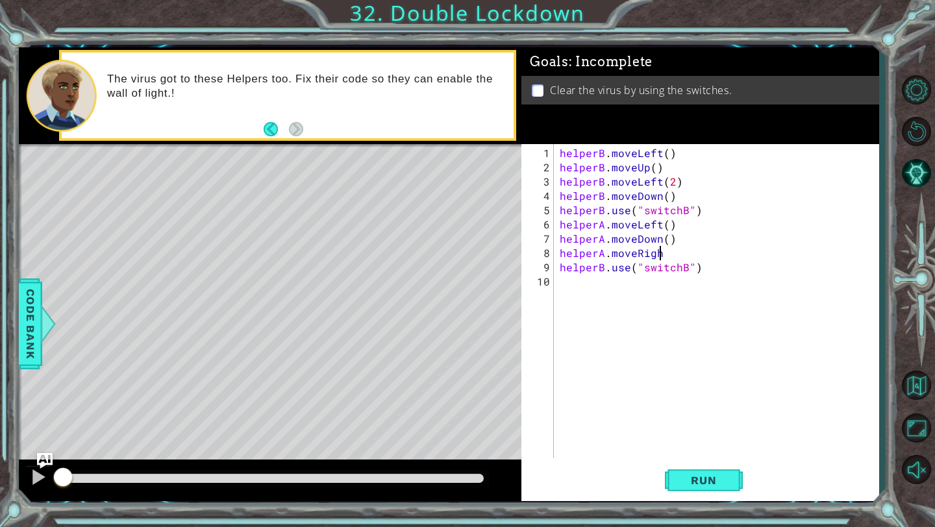
scroll to position [0, 6]
type textarea "helperA.moveRight(2)"
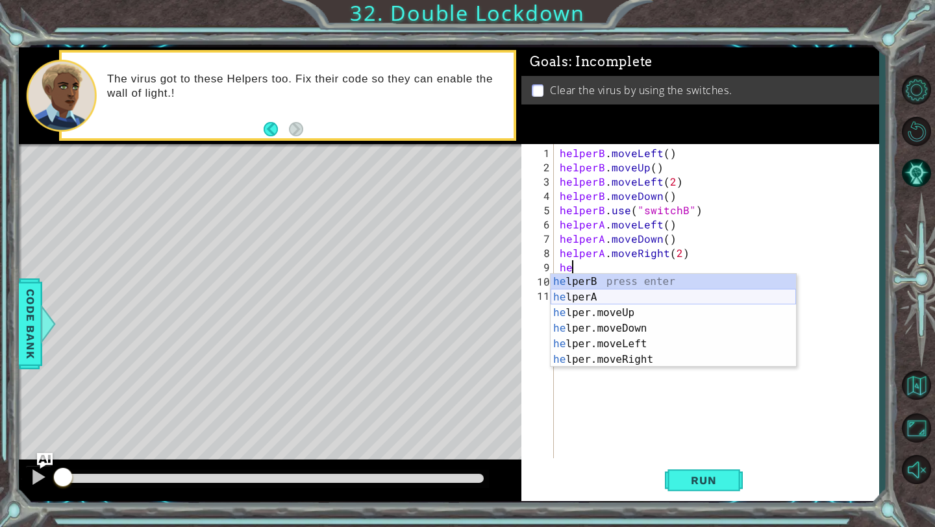
click at [619, 299] on div "he lperB press enter he lperA press enter he lper.moveUp press enter he lper.mo…" at bounding box center [673, 336] width 245 height 125
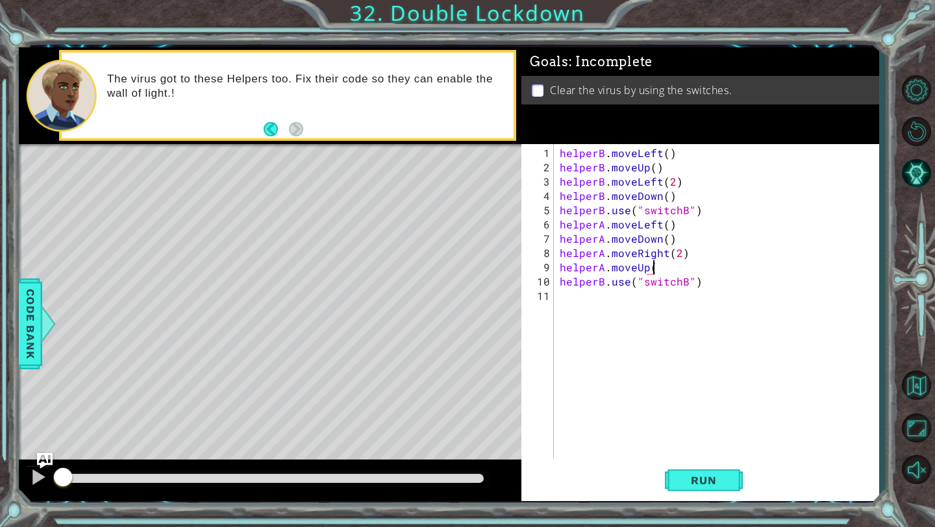
scroll to position [0, 5]
click at [40, 477] on div at bounding box center [38, 477] width 17 height 17
click at [603, 286] on div "helperB . moveLeft ( ) helperB . moveUp ( ) helperB . moveLeft ( 2 ) helperB . …" at bounding box center [719, 317] width 325 height 343
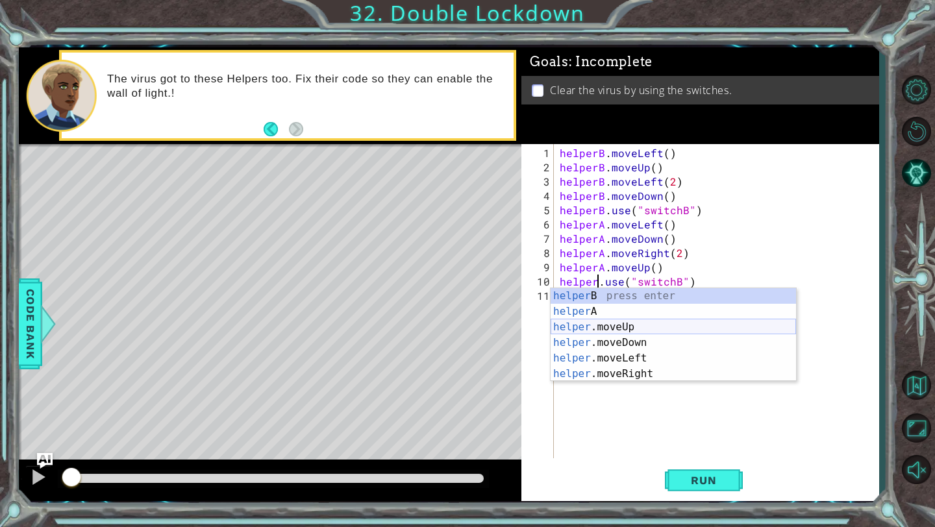
type textarea "helperA.use("switchB")"
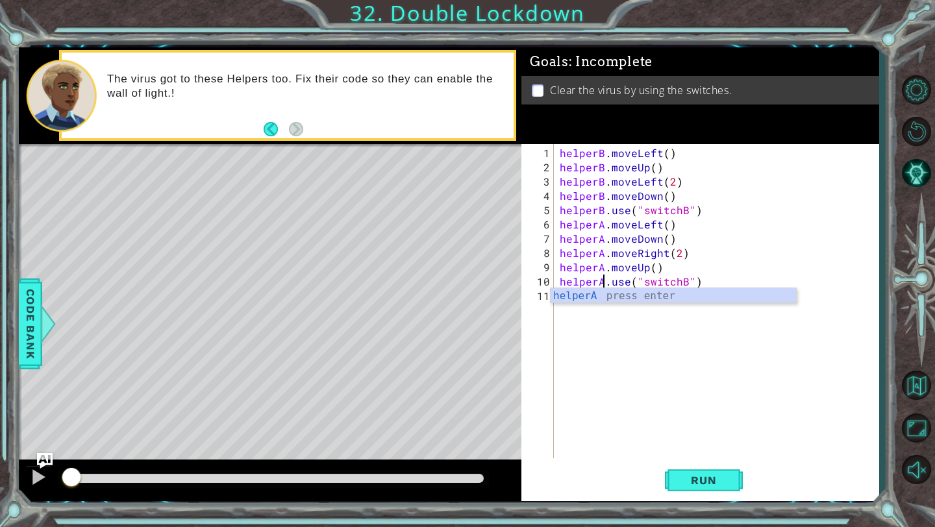
scroll to position [0, 3]
click at [682, 364] on div "helperB . moveLeft ( ) helperB . moveUp ( ) helperB . moveLeft ( 2 ) helperB . …" at bounding box center [719, 317] width 325 height 343
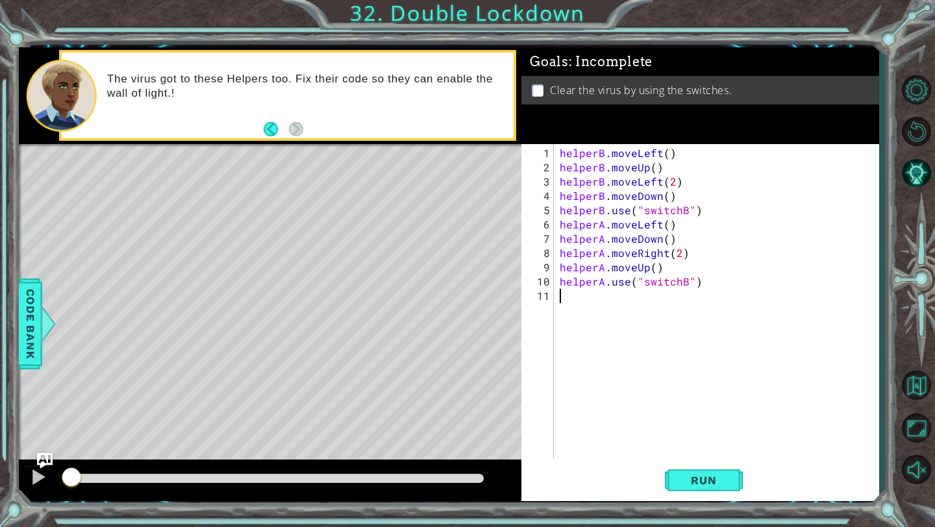
scroll to position [0, 0]
click at [684, 282] on div "helperB . moveLeft ( ) helperB . moveUp ( ) helperB . moveLeft ( 2 ) helperB . …" at bounding box center [719, 317] width 325 height 343
click at [706, 484] on span "Run" at bounding box center [703, 480] width 51 height 13
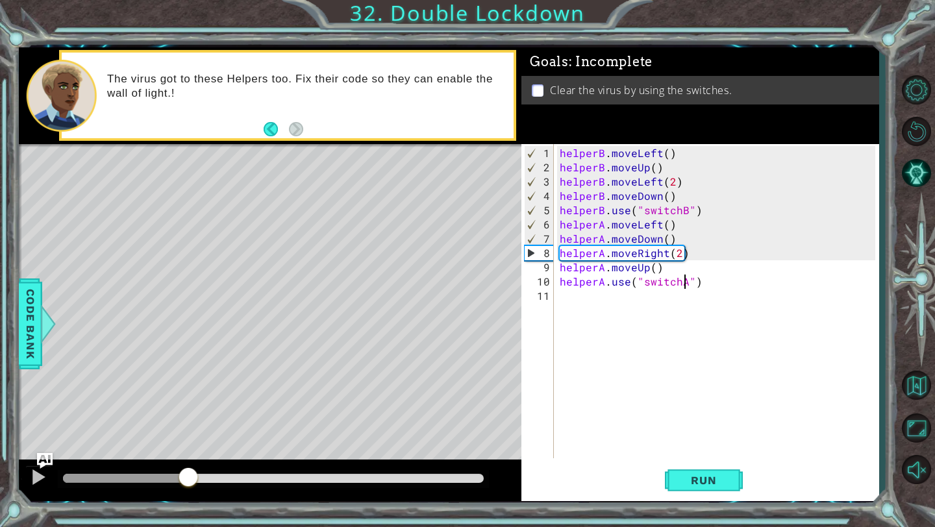
drag, startPoint x: 105, startPoint y: 475, endPoint x: 193, endPoint y: 464, distance: 89.6
click at [189, 469] on div at bounding box center [188, 478] width 23 height 23
click at [36, 477] on div at bounding box center [38, 477] width 17 height 17
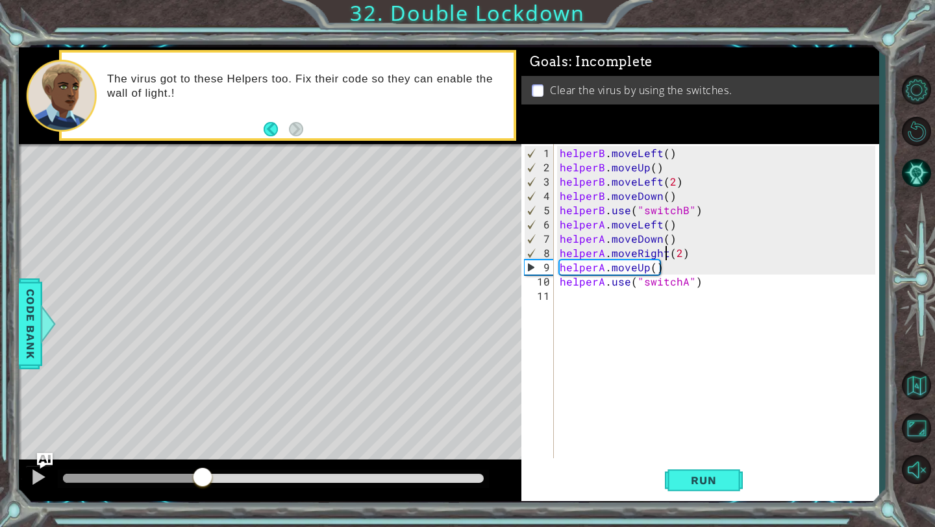
click at [664, 253] on div "helperB . moveLeft ( ) helperB . moveUp ( ) helperB . moveLeft ( 2 ) helperB . …" at bounding box center [719, 317] width 325 height 343
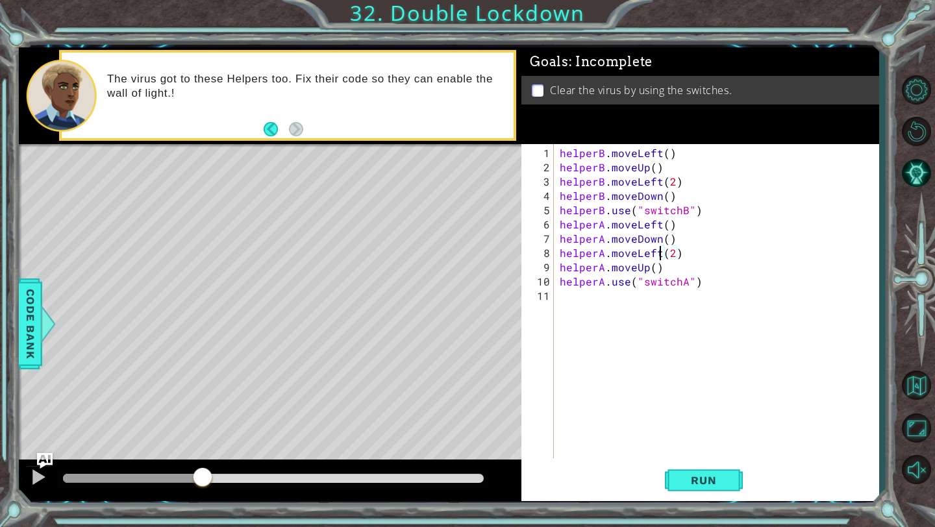
scroll to position [0, 6]
type textarea "helperA.moveLeft(2)"
click at [729, 473] on button "Run" at bounding box center [704, 481] width 78 height 36
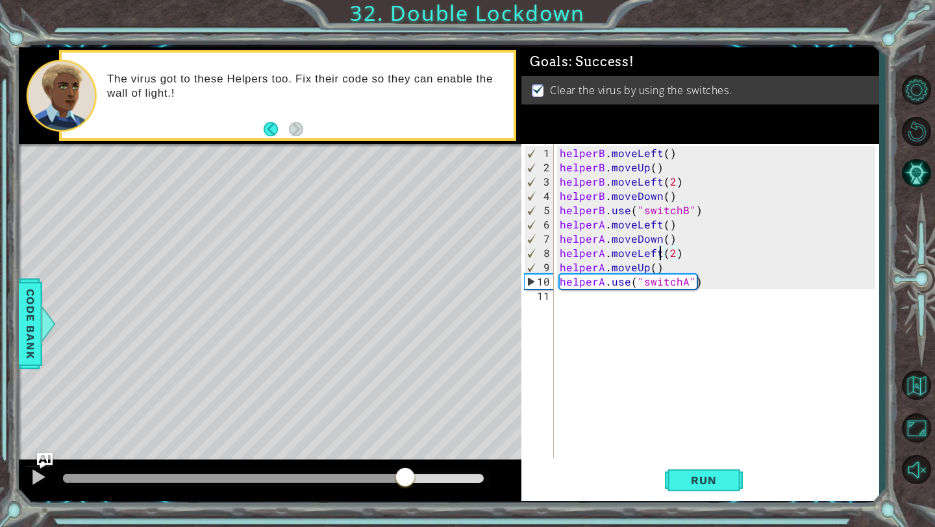
drag, startPoint x: 97, startPoint y: 479, endPoint x: 405, endPoint y: 461, distance: 309.0
click at [405, 462] on div at bounding box center [270, 481] width 503 height 42
click at [42, 478] on div at bounding box center [38, 477] width 17 height 17
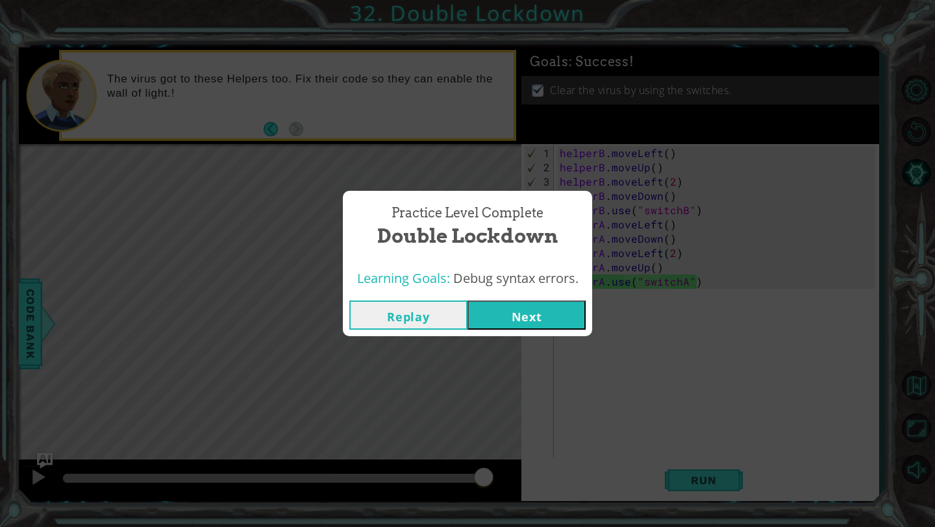
click at [532, 307] on button "Next" at bounding box center [527, 315] width 118 height 29
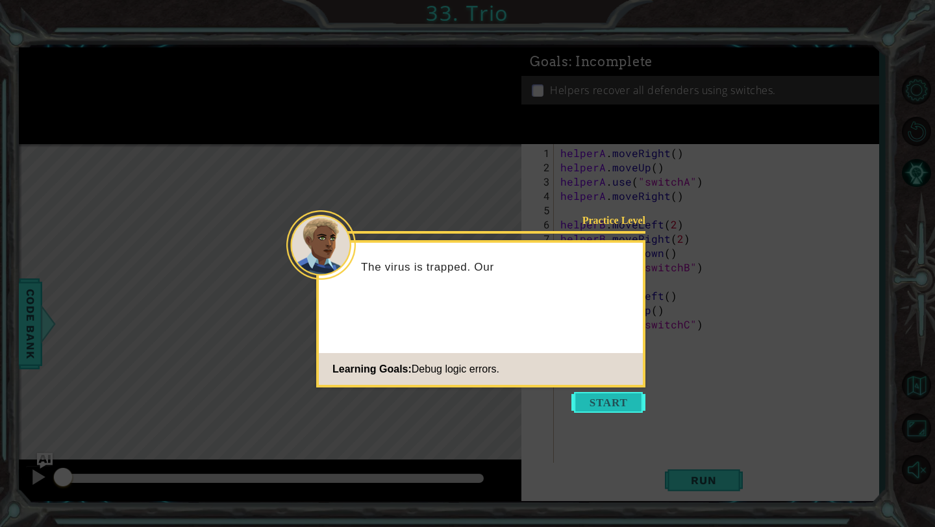
click at [601, 403] on button "Start" at bounding box center [608, 402] width 74 height 21
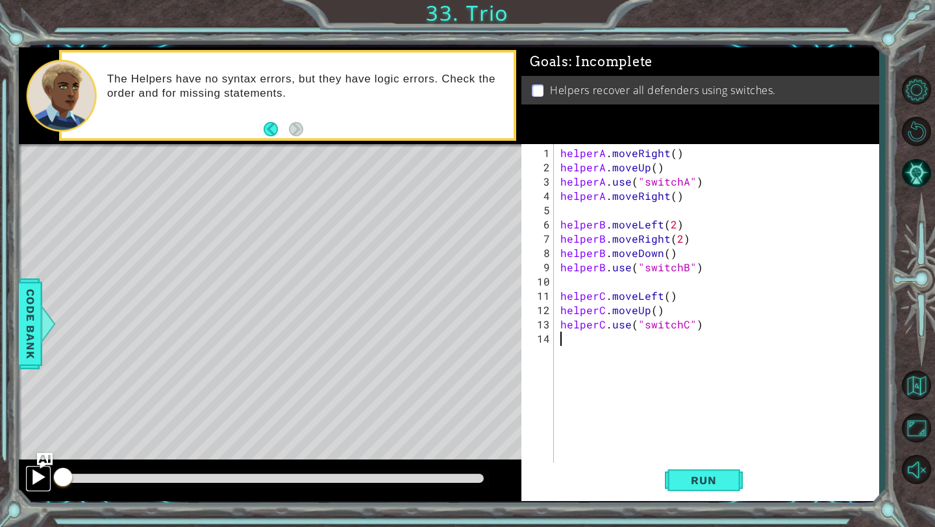
click at [34, 473] on div at bounding box center [38, 477] width 17 height 17
click at [34, 474] on div at bounding box center [38, 477] width 17 height 17
click at [666, 169] on div "helperA . moveRight ( ) helperA . moveUp ( ) helperA . use ( "switchA" ) helper…" at bounding box center [720, 324] width 324 height 357
type textarea "helperA.moveUp()"
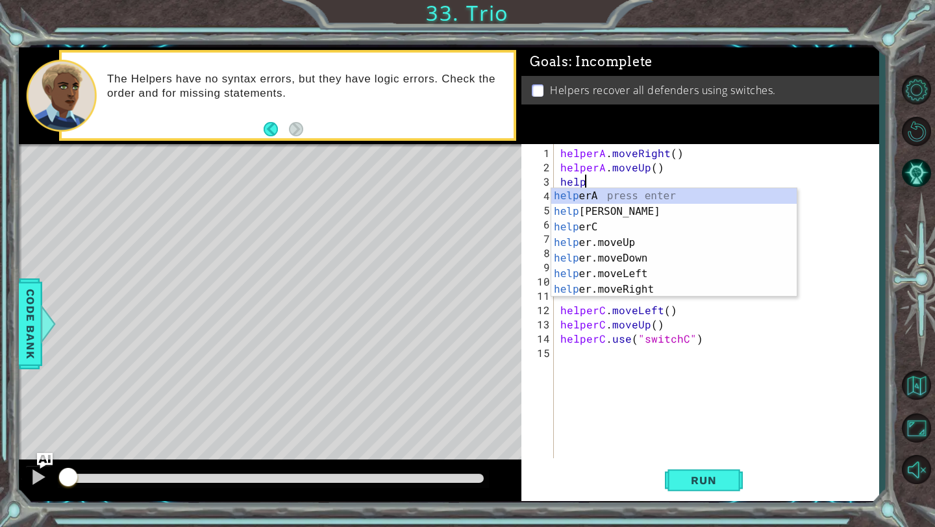
scroll to position [0, 1]
click at [619, 192] on div "helpe rA press enter helpe rB press enter helpe rC press enter helpe r.moveUp p…" at bounding box center [673, 258] width 245 height 140
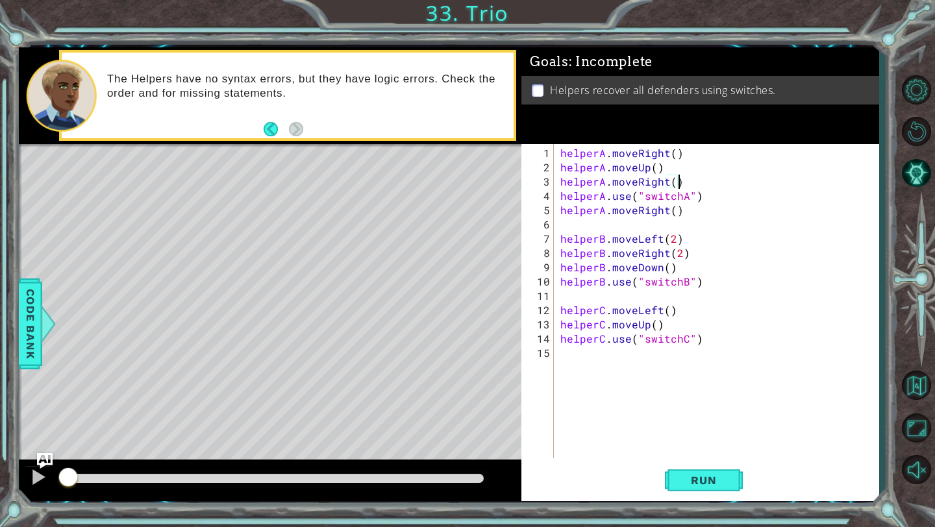
scroll to position [0, 6]
click at [714, 192] on div "helperA . moveRight ( ) helperA . moveUp ( ) helperA . moveRight ( ) helperA . …" at bounding box center [720, 317] width 324 height 343
drag, startPoint x: 693, startPoint y: 213, endPoint x: 558, endPoint y: 213, distance: 135.1
click at [558, 214] on div "helperA . moveRight ( ) helperA . moveUp ( ) helperA . moveRight ( ) helperA . …" at bounding box center [720, 317] width 324 height 343
type textarea "helperA.moveRight()"
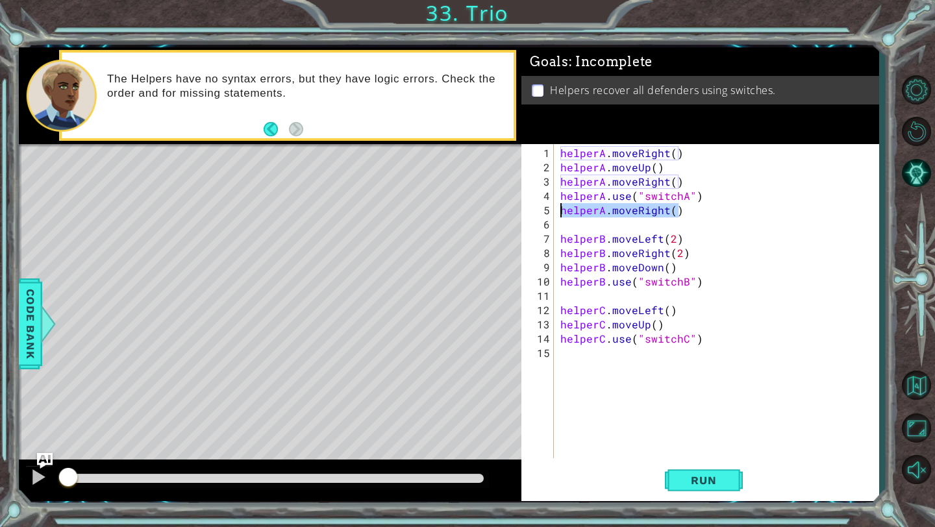
scroll to position [0, 0]
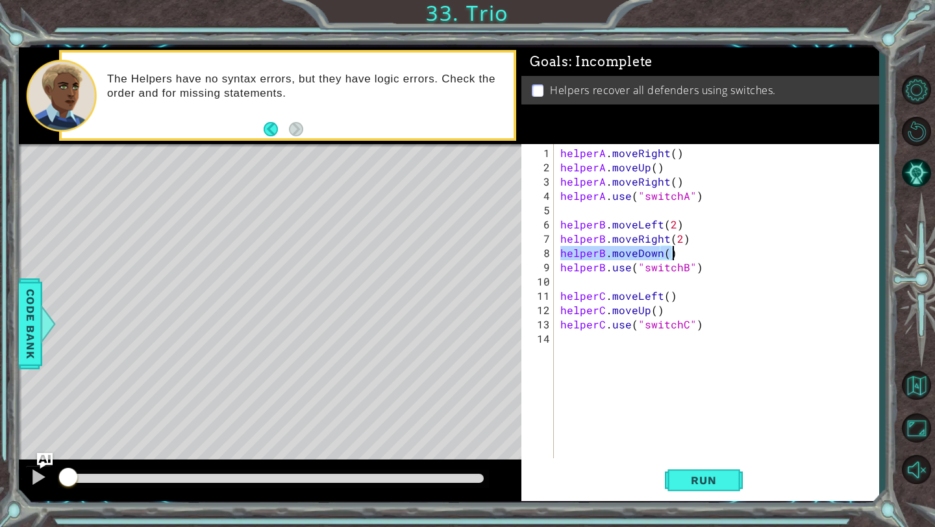
drag, startPoint x: 561, startPoint y: 253, endPoint x: 671, endPoint y: 254, distance: 110.4
click at [671, 254] on div "helperA . moveRight ( ) helperA . moveUp ( ) helperA . moveRight ( ) helperA . …" at bounding box center [720, 317] width 324 height 343
click at [685, 234] on div "helperA . moveRight ( ) helperA . moveUp ( ) helperA . moveRight ( ) helperA . …" at bounding box center [720, 317] width 324 height 343
click at [685, 221] on div "helperA . moveRight ( ) helperA . moveUp ( ) helperA . moveRight ( ) helperA . …" at bounding box center [720, 317] width 324 height 343
type textarea "helperB.moveLeft(2)"
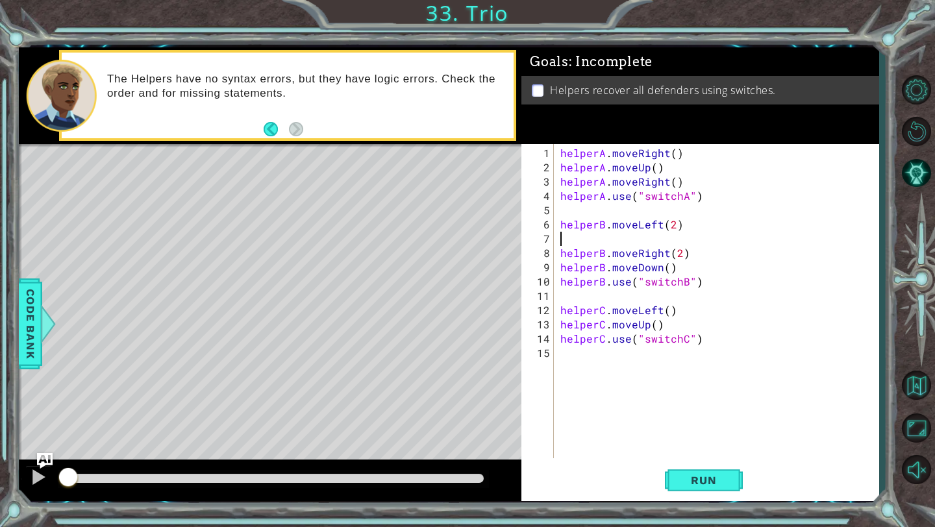
paste textarea "helperB.moveDown()"
type textarea "helperB.moveDown()"
drag, startPoint x: 679, startPoint y: 267, endPoint x: 562, endPoint y: 271, distance: 116.3
click at [562, 271] on div "helperA . moveRight ( ) helperA . moveUp ( ) helperA . moveRight ( ) helperA . …" at bounding box center [720, 317] width 324 height 343
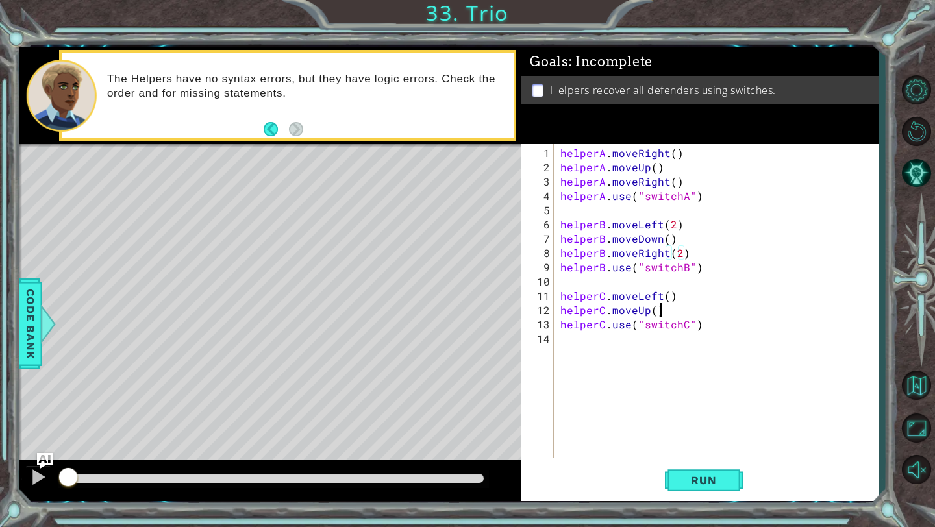
click at [671, 311] on div "helperA . moveRight ( ) helperA . moveUp ( ) helperA . moveRight ( ) helperA . …" at bounding box center [720, 317] width 324 height 343
type textarea "helperC.moveUp()"
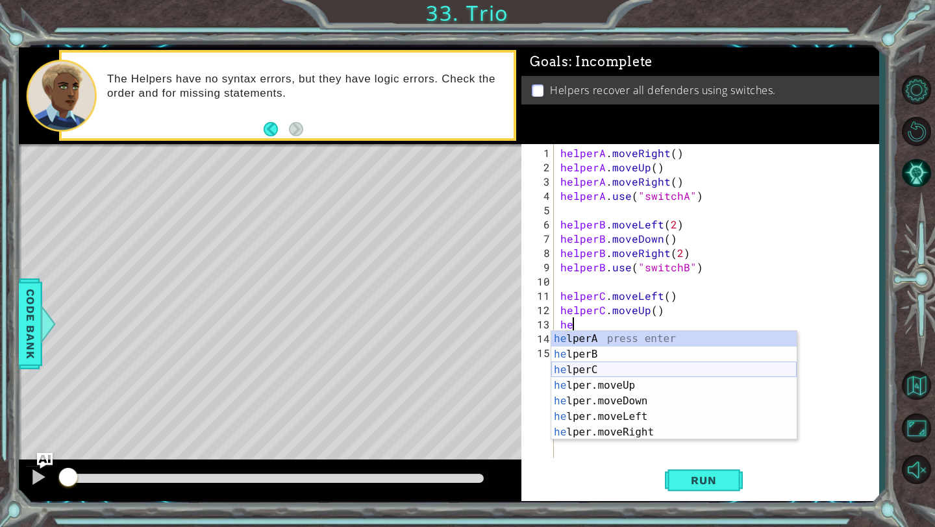
click at [599, 366] on div "he lperA press enter he lperB press enter he lperC press enter he lper.moveUp p…" at bounding box center [673, 401] width 245 height 140
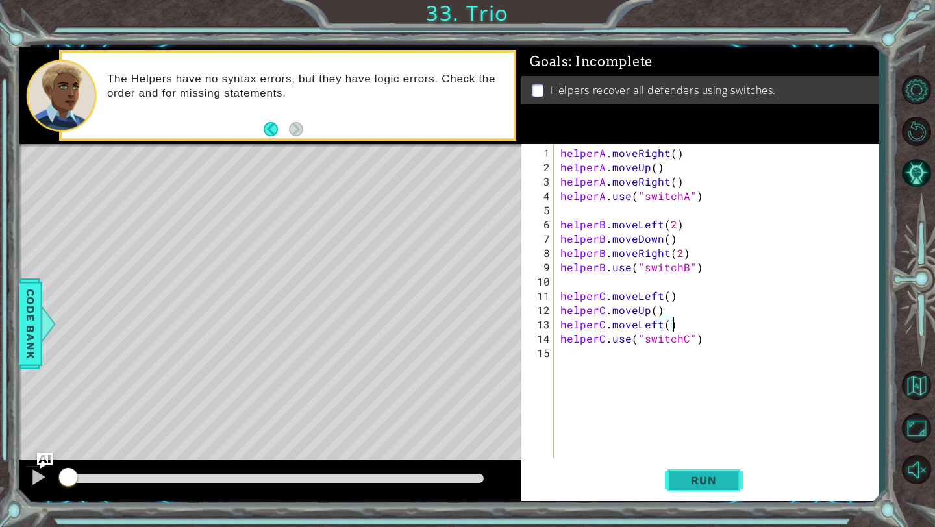
scroll to position [0, 6]
click at [712, 479] on span "Run" at bounding box center [703, 480] width 51 height 13
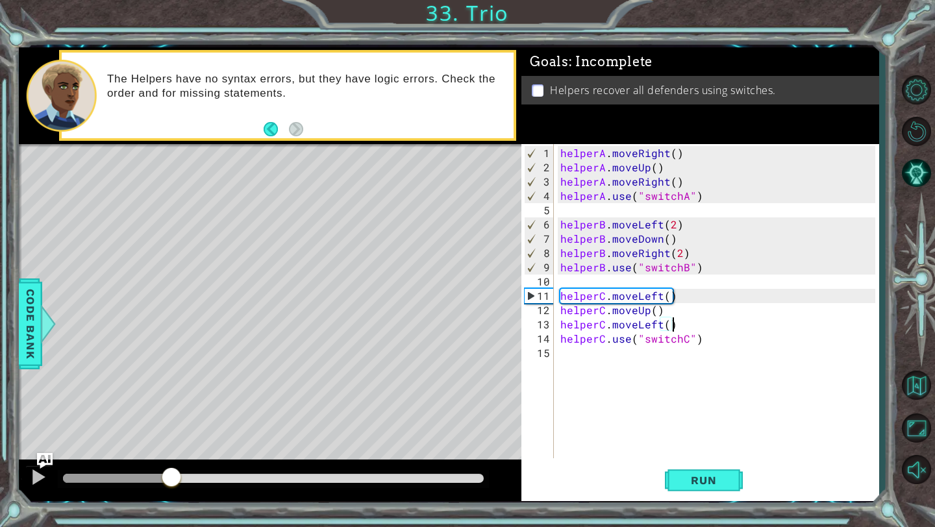
click at [171, 442] on div "methods helper moveUp() moveDown() moveLeft() moveRight() use(thing) Code Bank …" at bounding box center [449, 274] width 860 height 454
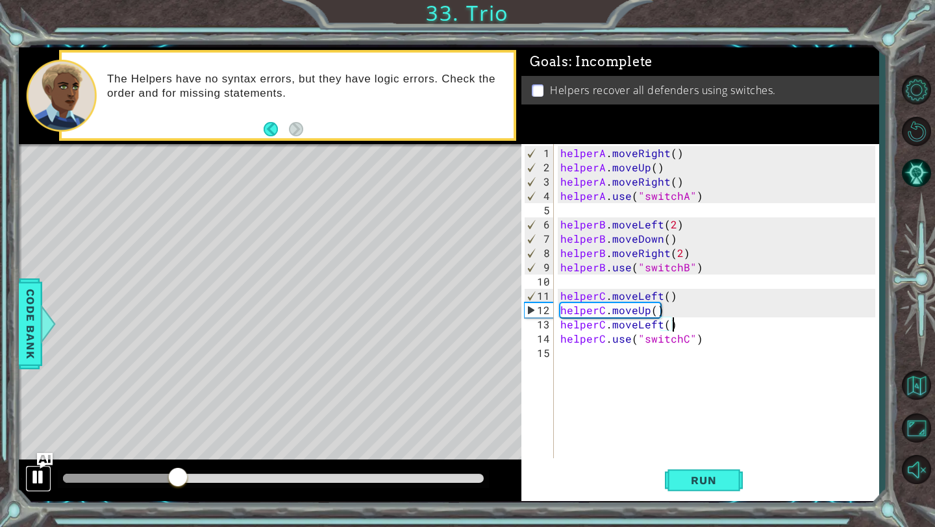
click at [37, 469] on div at bounding box center [38, 477] width 17 height 17
click at [658, 324] on div "helperA . moveRight ( ) helperA . moveUp ( ) helperA . moveRight ( ) helperA . …" at bounding box center [720, 317] width 324 height 343
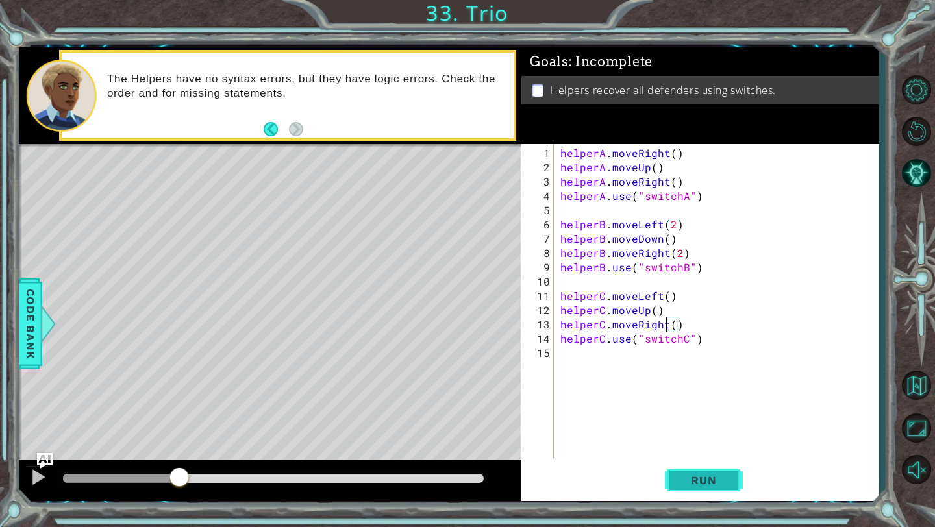
type textarea "helperC.moveRight()"
click at [707, 476] on span "Run" at bounding box center [703, 480] width 51 height 13
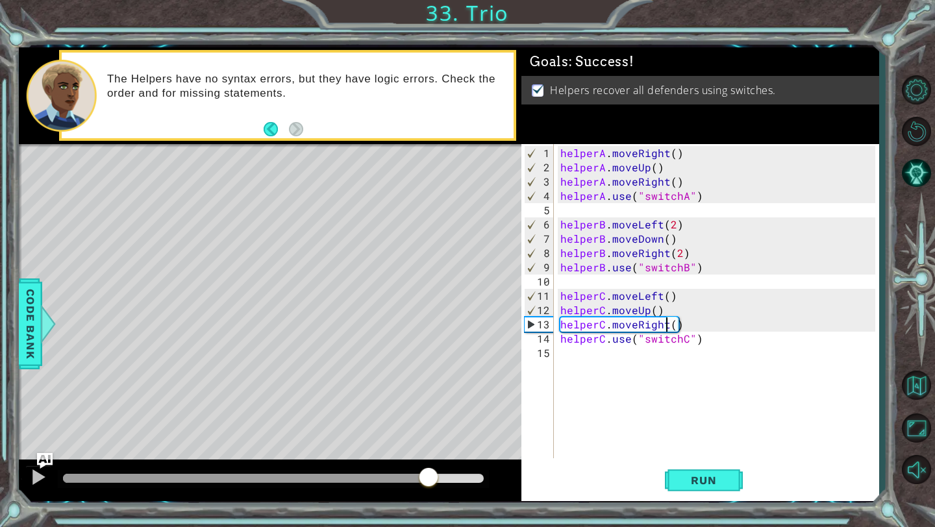
drag, startPoint x: 84, startPoint y: 477, endPoint x: 449, endPoint y: 480, distance: 364.3
click at [440, 480] on div at bounding box center [428, 478] width 23 height 23
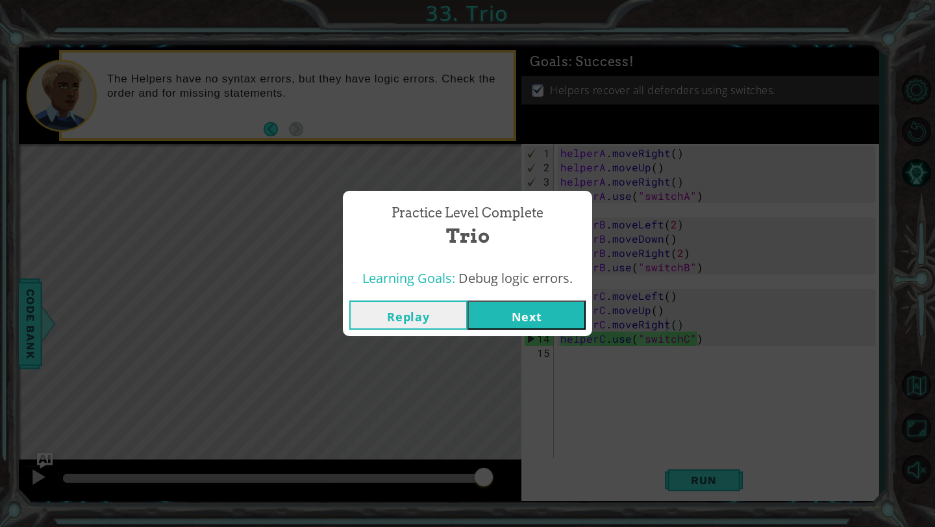
click at [523, 316] on button "Next" at bounding box center [527, 315] width 118 height 29
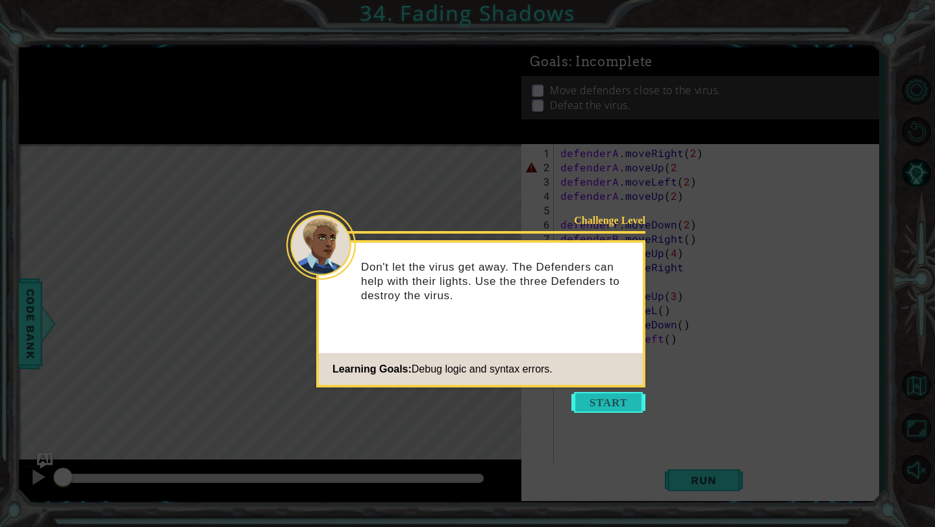
click at [613, 402] on button "Start" at bounding box center [608, 402] width 74 height 21
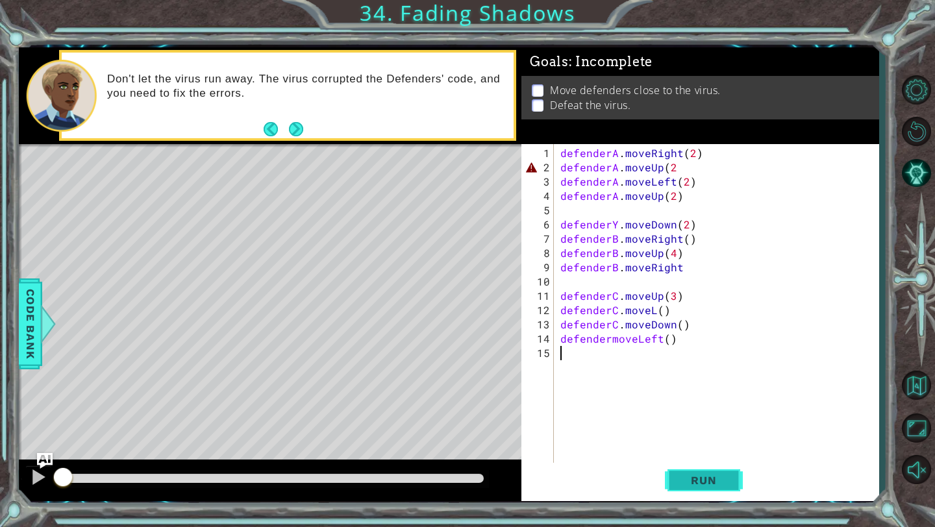
click at [710, 478] on span "Run" at bounding box center [703, 480] width 51 height 13
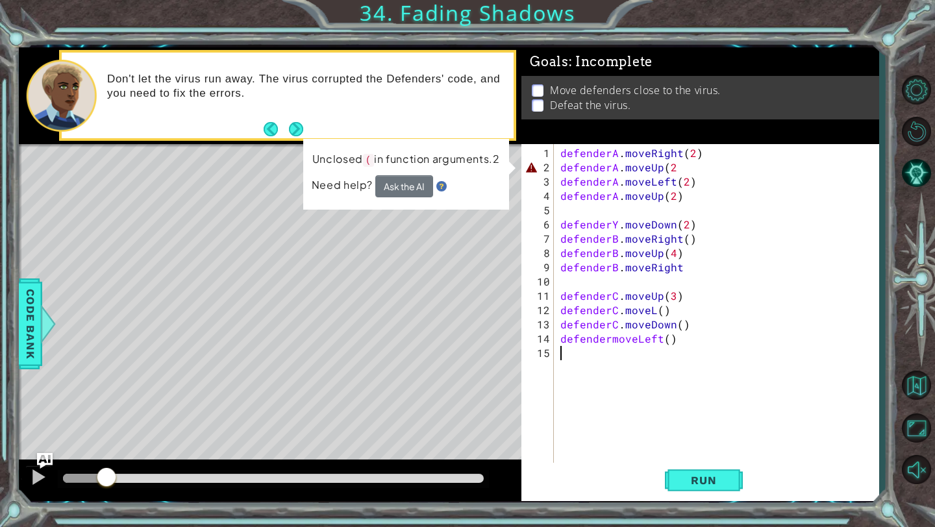
drag, startPoint x: 86, startPoint y: 479, endPoint x: 108, endPoint y: 477, distance: 22.1
click at [107, 477] on div at bounding box center [106, 478] width 23 height 23
click at [33, 479] on div at bounding box center [38, 477] width 17 height 17
click at [673, 169] on div "defenderA . moveRight ( 2 ) defenderA . moveUp ( 2 defenderA . moveLeft ( 2 ) d…" at bounding box center [720, 324] width 324 height 357
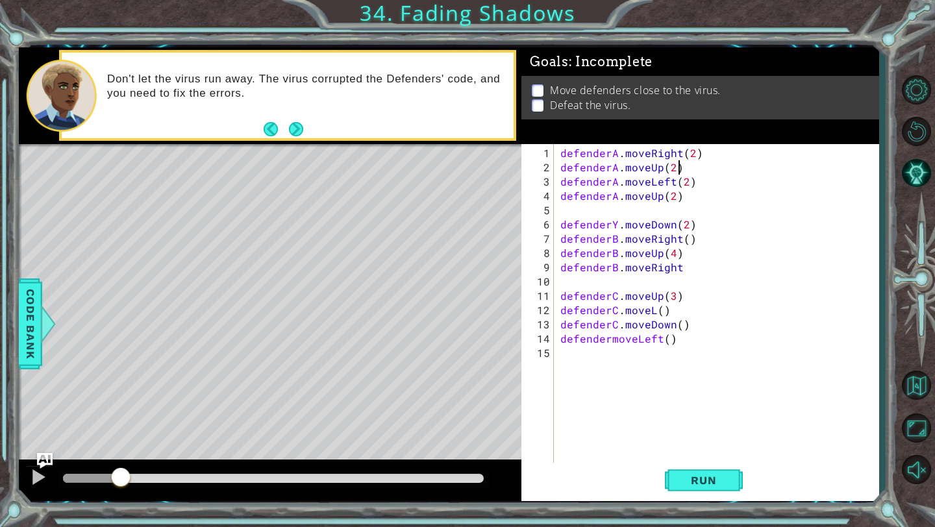
scroll to position [0, 6]
click at [717, 486] on span "Run" at bounding box center [703, 480] width 51 height 13
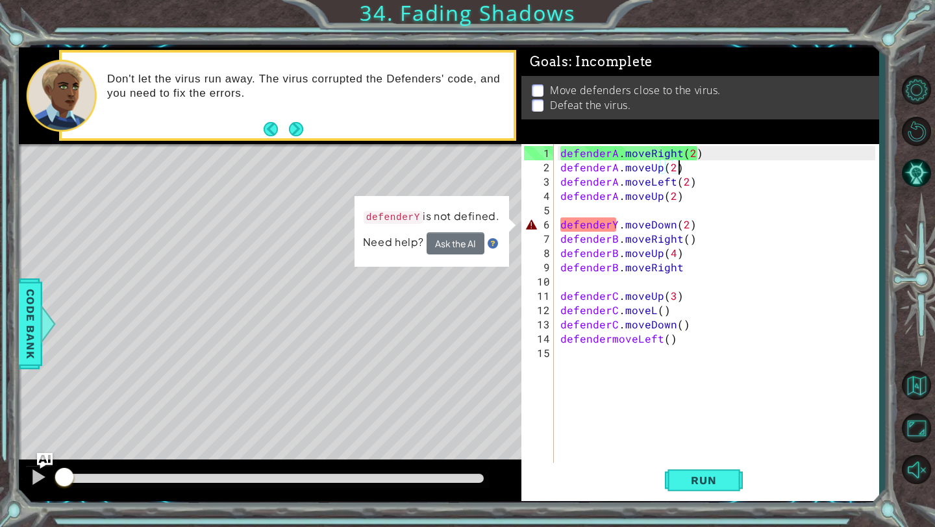
drag, startPoint x: 82, startPoint y: 470, endPoint x: 0, endPoint y: 475, distance: 81.9
click at [0, 475] on div "1 ההההההההההההההההההההההההההההההההההההההההההההההההההההההההההההההההההההההההההההה…" at bounding box center [467, 263] width 935 height 527
click at [43, 472] on div at bounding box center [38, 477] width 17 height 17
click at [273, 131] on button "Back" at bounding box center [276, 129] width 25 height 14
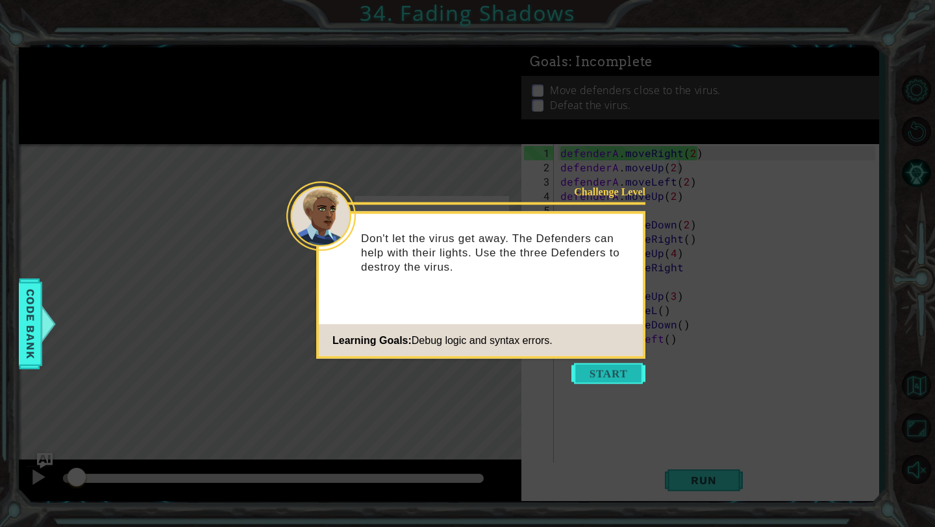
click at [608, 379] on button "Start" at bounding box center [608, 374] width 74 height 21
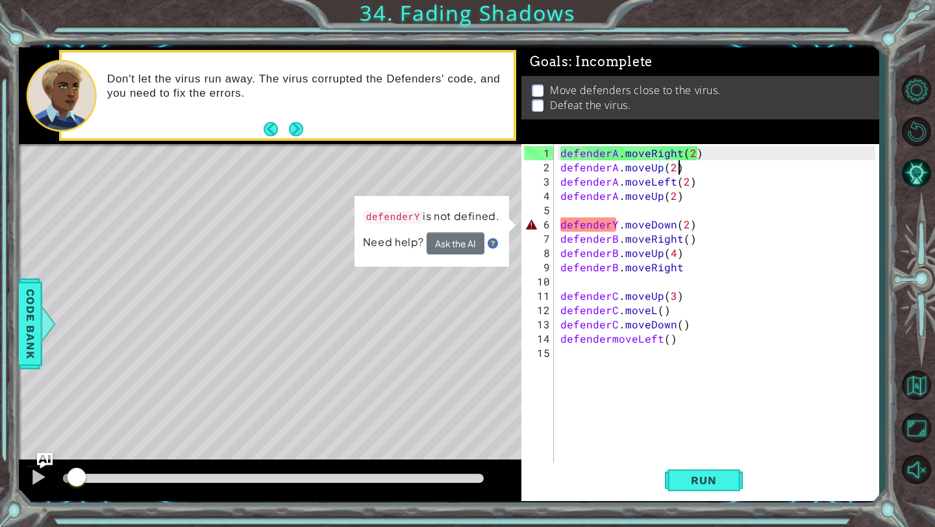
click at [617, 227] on div "defenderA . moveRight ( 2 ) defenderA . moveUp ( 2 ) defenderA . moveLeft ( 2 )…" at bounding box center [720, 324] width 324 height 357
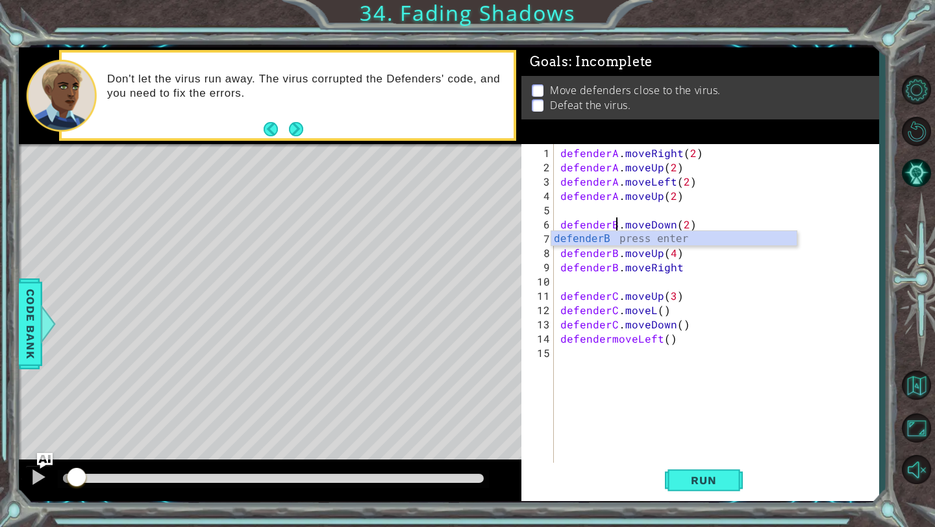
scroll to position [0, 4]
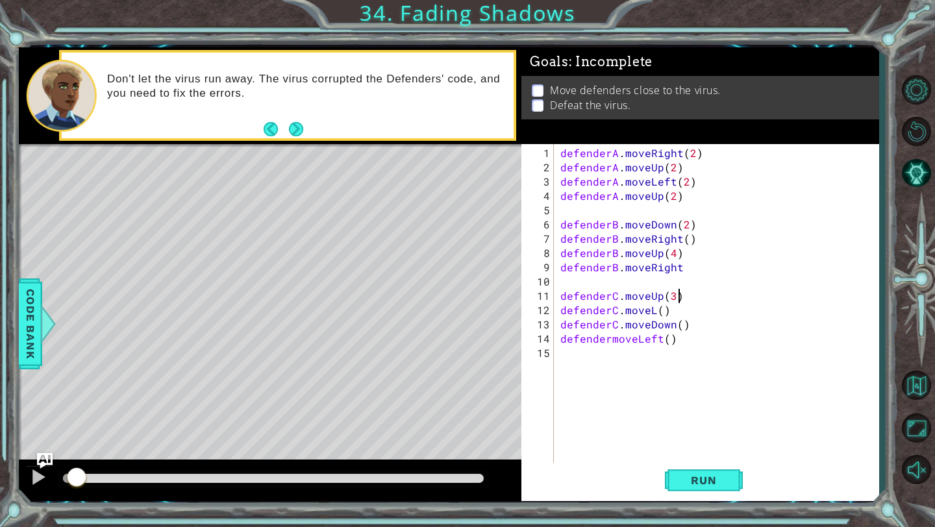
click at [767, 296] on div "defenderA . moveRight ( 2 ) defenderA . moveUp ( 2 ) defenderA . moveLeft ( 2 )…" at bounding box center [720, 324] width 324 height 357
click at [653, 312] on div "defenderA . moveRight ( 2 ) defenderA . moveUp ( 2 ) defenderA . moveLeft ( 2 )…" at bounding box center [720, 324] width 324 height 357
click at [697, 474] on span "Run" at bounding box center [703, 480] width 51 height 13
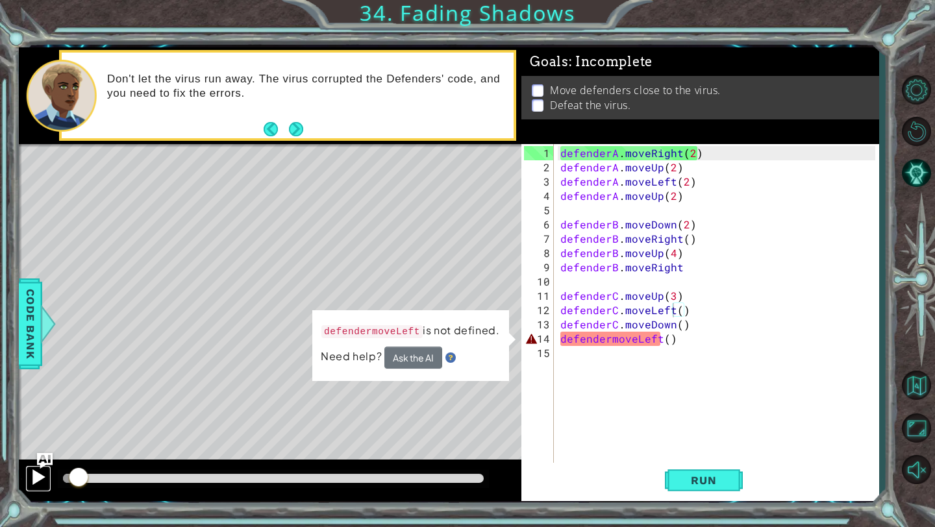
click at [38, 477] on div at bounding box center [38, 477] width 17 height 17
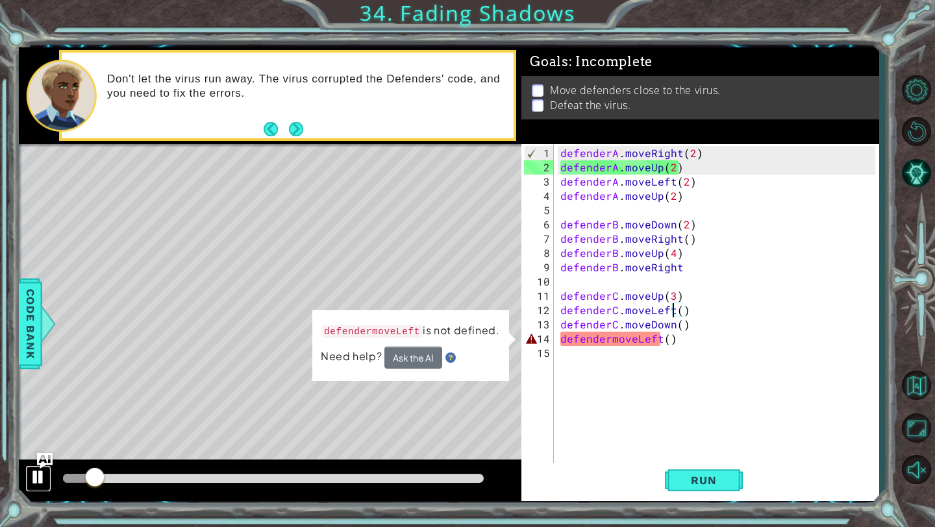
click at [38, 476] on div at bounding box center [38, 477] width 17 height 17
click at [610, 340] on div "defenderA . moveRight ( 2 ) defenderA . moveUp ( 2 ) defenderA . moveLeft ( 2 )…" at bounding box center [720, 324] width 324 height 357
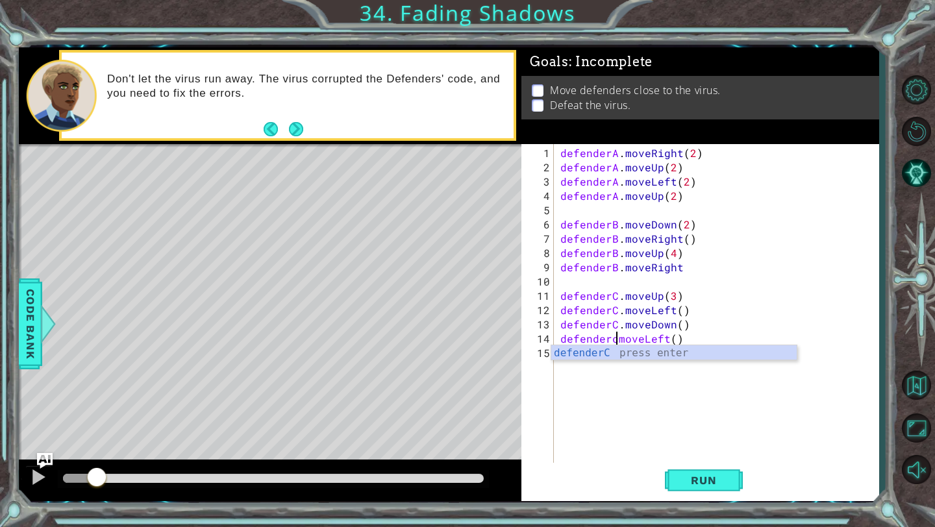
scroll to position [0, 4]
click at [600, 359] on div "defenderC press enter" at bounding box center [673, 368] width 245 height 47
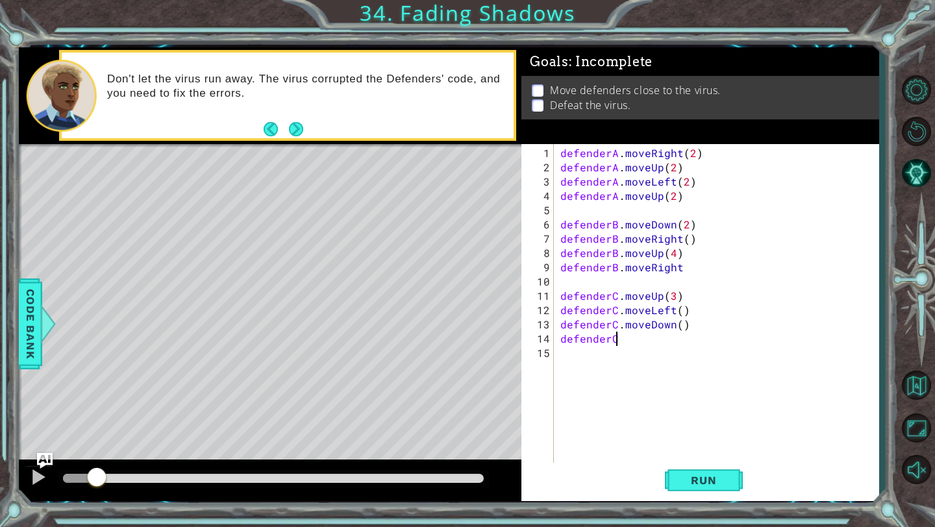
scroll to position [0, 3]
click at [35, 475] on div at bounding box center [38, 477] width 17 height 17
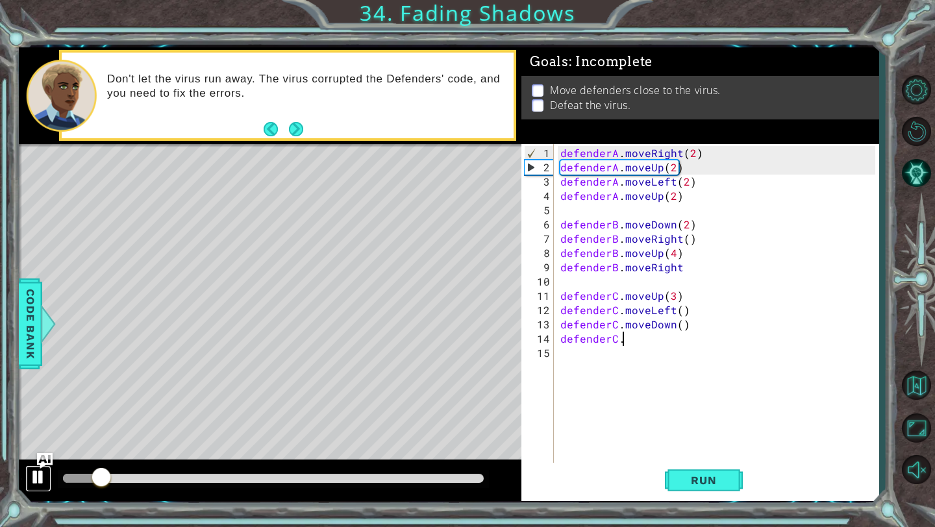
click at [38, 475] on div at bounding box center [38, 477] width 17 height 17
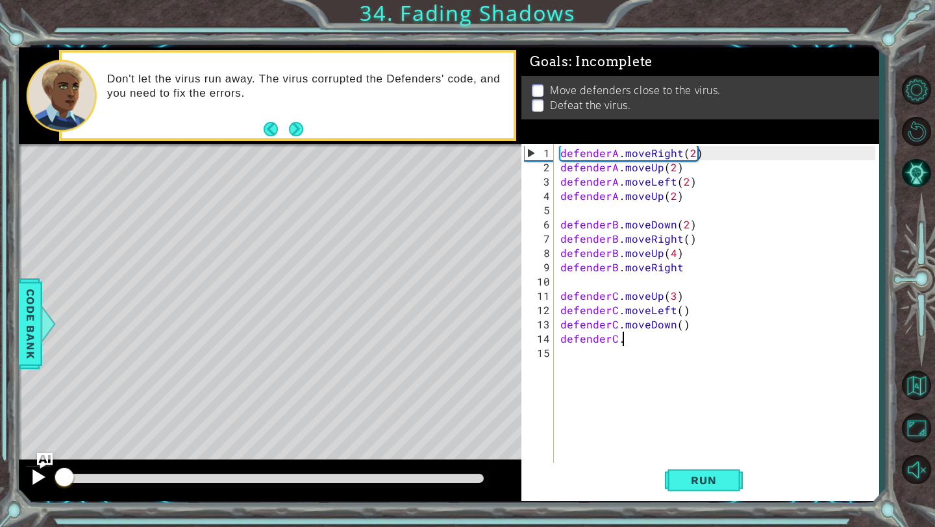
drag, startPoint x: 110, startPoint y: 475, endPoint x: 37, endPoint y: 475, distance: 72.7
click at [36, 475] on div at bounding box center [270, 481] width 503 height 42
click at [37, 475] on div at bounding box center [38, 477] width 17 height 17
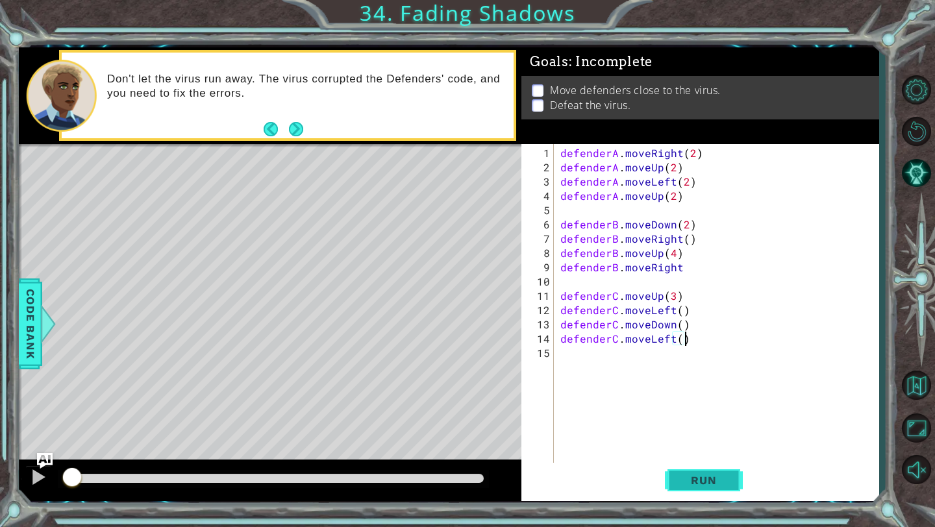
click at [701, 476] on span "Run" at bounding box center [703, 480] width 51 height 13
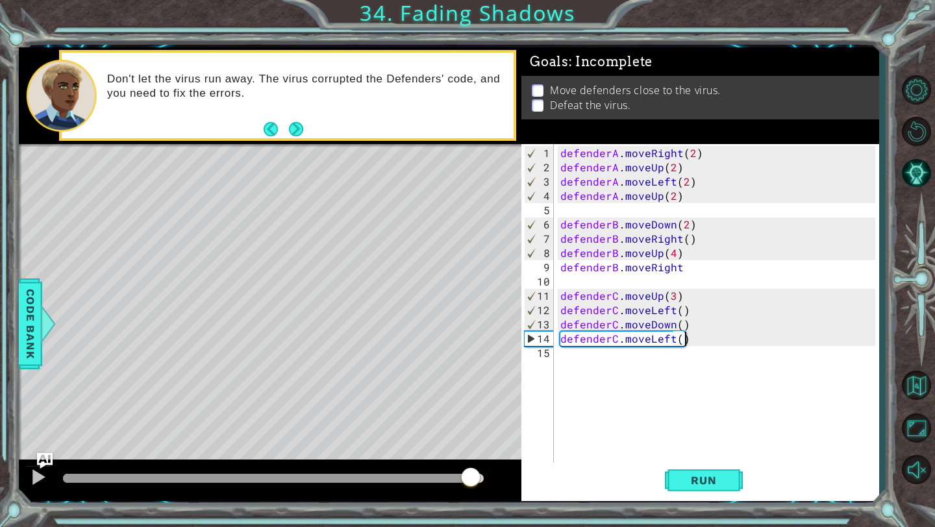
drag, startPoint x: 68, startPoint y: 482, endPoint x: 479, endPoint y: 521, distance: 413.4
click at [477, 521] on div "1 ההההההההההההההההההההההההההההההההההההההההההההההההההההההההההההההההההההההההההההה…" at bounding box center [467, 263] width 935 height 527
drag, startPoint x: 480, startPoint y: 471, endPoint x: 458, endPoint y: 471, distance: 21.4
click at [458, 471] on div at bounding box center [458, 478] width 23 height 23
click at [34, 476] on div at bounding box center [38, 477] width 17 height 17
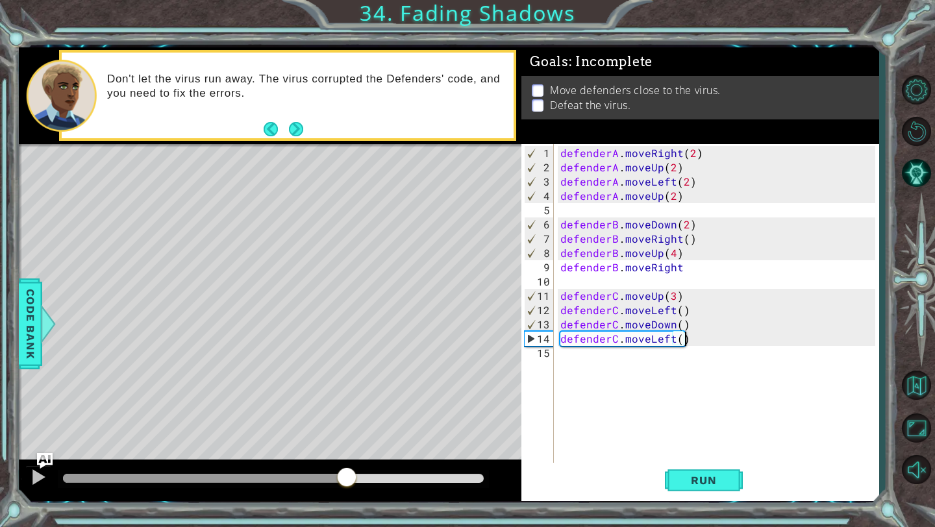
drag, startPoint x: 480, startPoint y: 472, endPoint x: 347, endPoint y: 465, distance: 133.3
click at [347, 465] on div at bounding box center [270, 481] width 503 height 42
click at [680, 268] on div "defenderA . moveRight ( 2 ) defenderA . moveUp ( 2 ) defenderA . moveLeft ( 2 )…" at bounding box center [720, 324] width 324 height 357
type textarea "defenderB.moveRight"
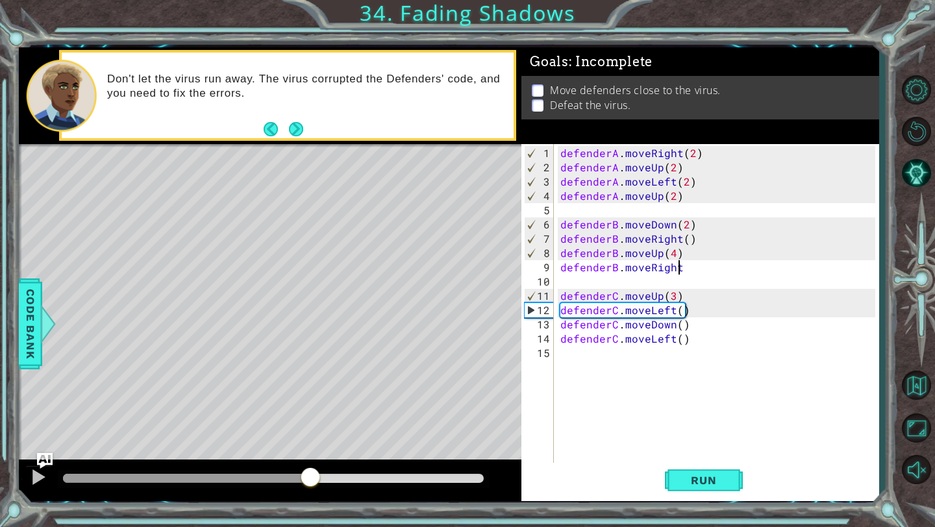
drag, startPoint x: 356, startPoint y: 479, endPoint x: 308, endPoint y: 460, distance: 52.2
click at [308, 460] on div at bounding box center [270, 481] width 503 height 42
